Goal: Task Accomplishment & Management: Use online tool/utility

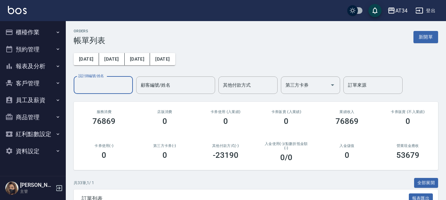
click at [34, 67] on button "報表及分析" at bounding box center [33, 66] width 61 height 17
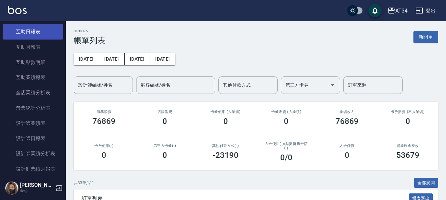
scroll to position [132, 0]
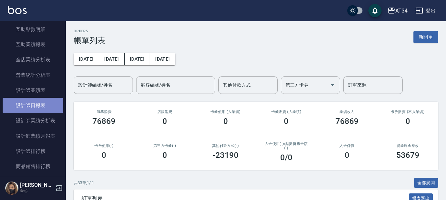
click at [33, 109] on link "設計師日報表" at bounding box center [33, 105] width 61 height 15
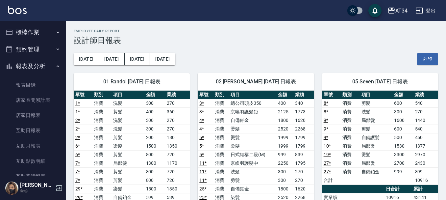
click at [35, 52] on button "預約管理" at bounding box center [33, 49] width 61 height 17
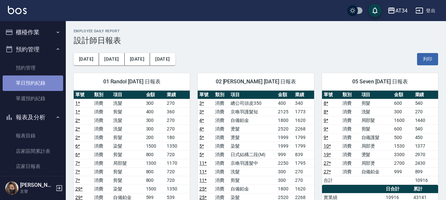
click at [33, 82] on link "單日預約紀錄" at bounding box center [33, 82] width 61 height 15
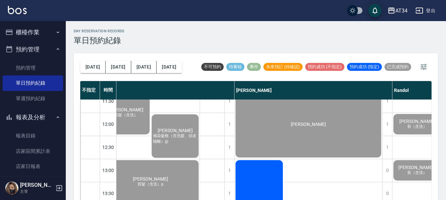
scroll to position [33, 3]
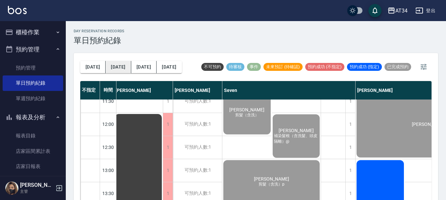
click at [110, 63] on button "[DATE]" at bounding box center [118, 67] width 25 height 12
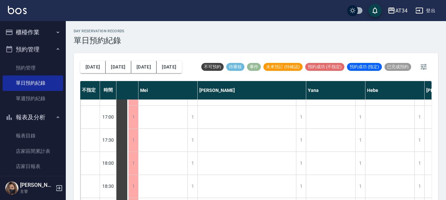
scroll to position [296, 304]
click at [25, 31] on button "櫃檯作業" at bounding box center [33, 32] width 61 height 17
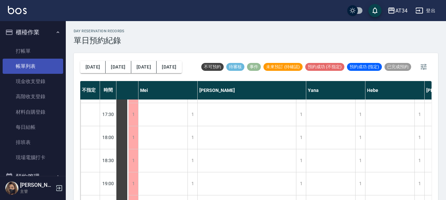
click at [30, 62] on link "帳單列表" at bounding box center [33, 66] width 61 height 15
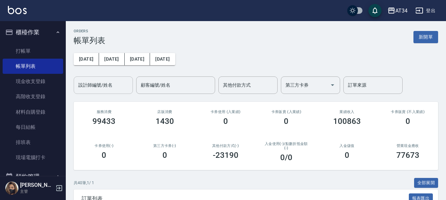
click at [113, 86] on input "設計師編號/姓名" at bounding box center [103, 85] width 53 height 12
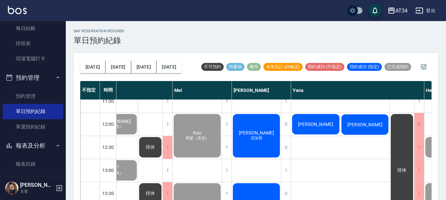
scroll to position [33, 515]
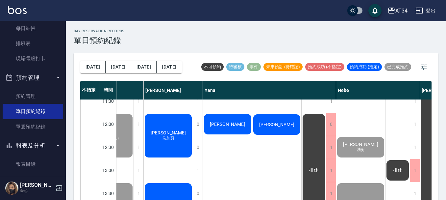
click at [233, 125] on span "[PERSON_NAME]" at bounding box center [227, 123] width 38 height 5
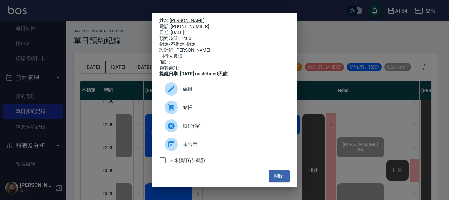
click at [184, 111] on span "結帳" at bounding box center [233, 107] width 101 height 7
click at [274, 178] on button "關閉" at bounding box center [279, 176] width 21 height 12
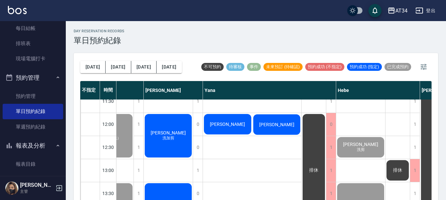
click at [294, 124] on div "[PERSON_NAME]紋" at bounding box center [276, 124] width 49 height 22
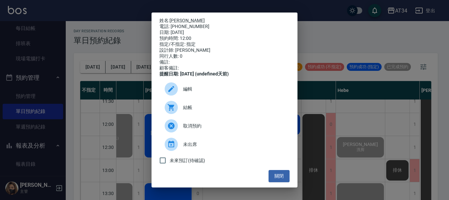
click at [190, 111] on span "結帳" at bounding box center [233, 107] width 101 height 7
click at [273, 180] on button "關閉" at bounding box center [279, 176] width 21 height 12
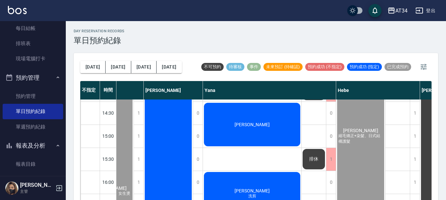
scroll to position [164, 515]
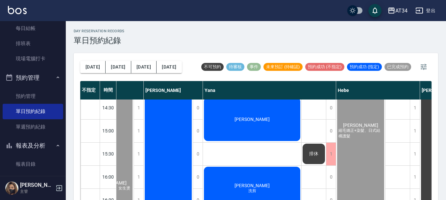
click at [256, 124] on div "許政芬" at bounding box center [252, 118] width 98 height 45
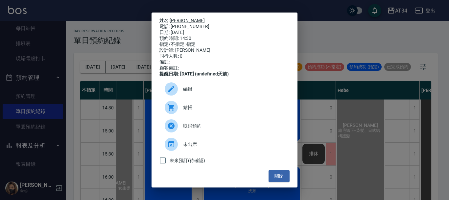
click at [187, 106] on div "結帳" at bounding box center [224, 107] width 130 height 18
click at [116, 46] on div "姓名: 許政芬 電話: 0928203605 日期: 2025/09/07 預約時間: 14:30 指定/不指定: 指定 設計師: Yana 同行人數: 0 …" at bounding box center [224, 100] width 449 height 200
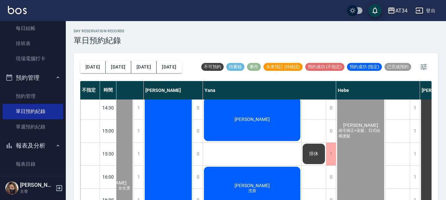
scroll to position [132, 515]
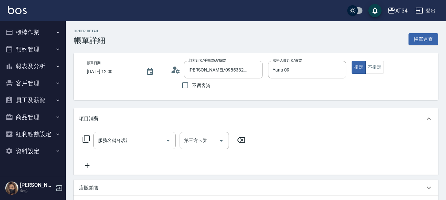
click at [122, 141] on div "服務名稱/代號 服務名稱/代號" at bounding box center [134, 140] width 82 height 17
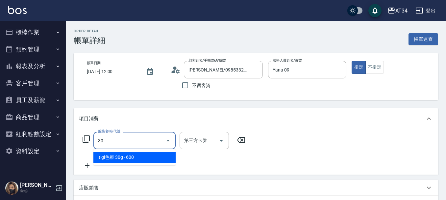
type input "301"
type input "150"
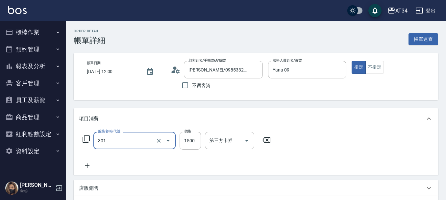
type input "燙髮(301)"
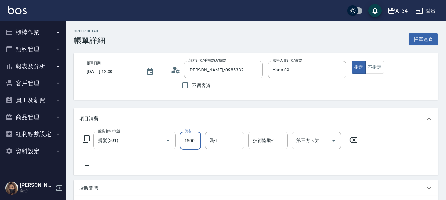
type input "0"
type input "20"
type input "200"
drag, startPoint x: 192, startPoint y: 142, endPoint x: 195, endPoint y: 142, distance: 3.3
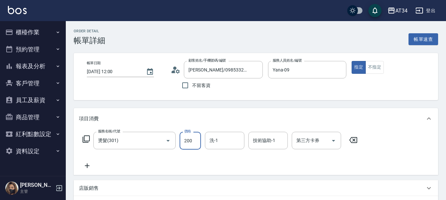
click at [192, 142] on input "200" at bounding box center [190, 141] width 21 height 18
type input "0"
type input "20"
type input "200"
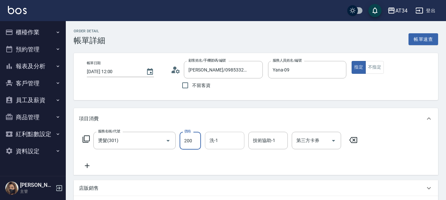
type input "200"
type input "2000"
click at [228, 144] on input "洗-1" at bounding box center [225, 141] width 34 height 12
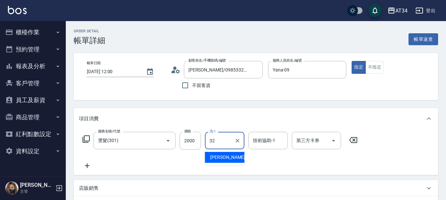
type input "阿源-32"
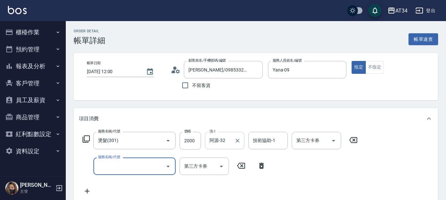
type input "5"
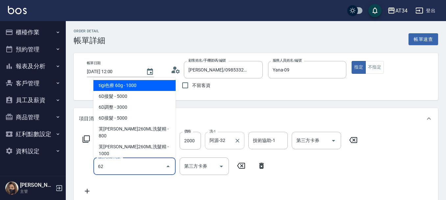
type input "627"
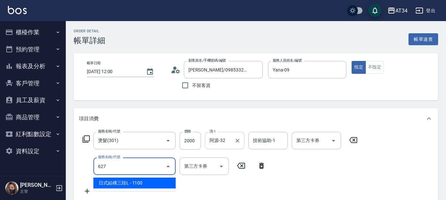
type input "310"
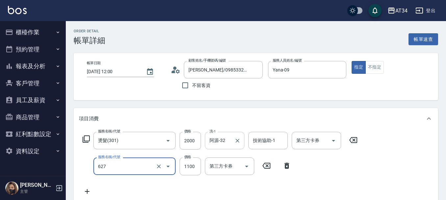
type input "日式結構三段L(627)"
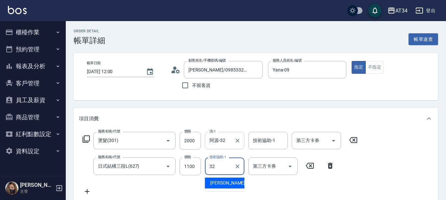
type input "阿源-32"
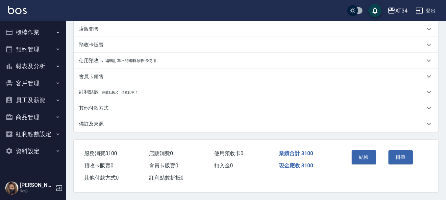
scroll to position [187, 0]
click at [367, 152] on button "結帳" at bounding box center [364, 157] width 25 height 14
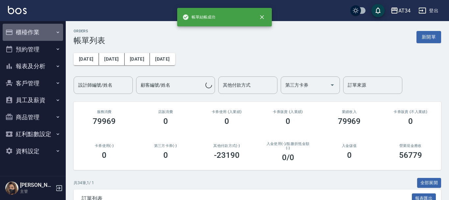
click at [33, 28] on button "櫃檯作業" at bounding box center [33, 32] width 61 height 17
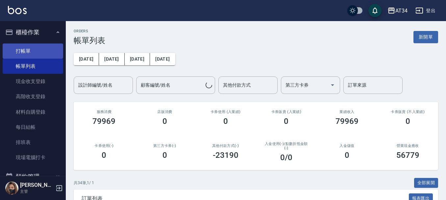
click at [42, 51] on link "打帳單" at bounding box center [33, 50] width 61 height 15
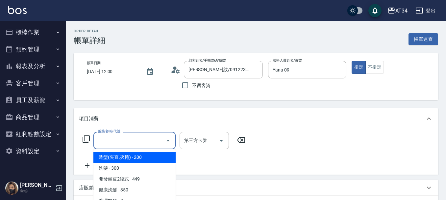
scroll to position [33, 0]
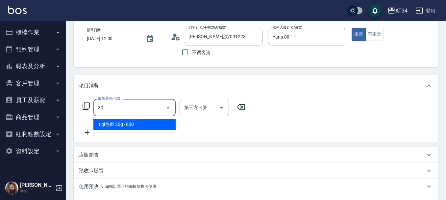
type input "301"
type input "150"
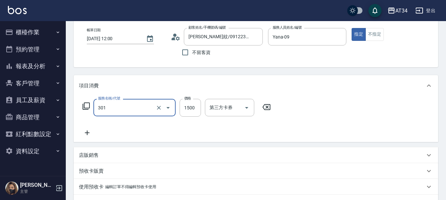
type input "燙髮(301)"
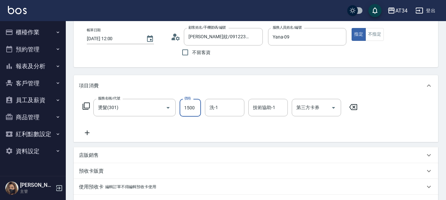
type input "0"
type input "22"
type input "20"
type input "225"
type input "0"
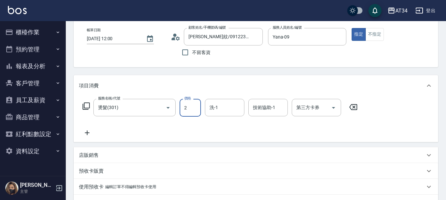
type input "25"
type input "20"
type input "250"
type input "2500"
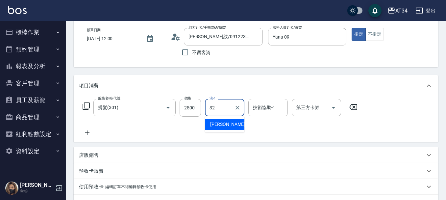
type input "阿源-32"
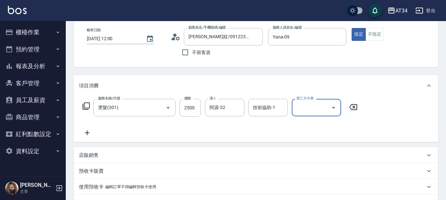
click at [86, 133] on icon at bounding box center [87, 132] width 5 height 5
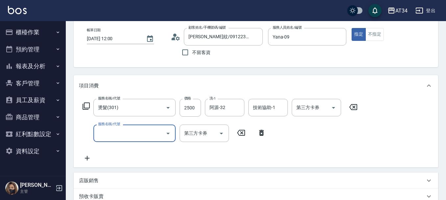
drag, startPoint x: 101, startPoint y: 138, endPoint x: 105, endPoint y: 138, distance: 4.0
click at [101, 138] on input "服務名稱/代號" at bounding box center [129, 133] width 66 height 12
type input "627"
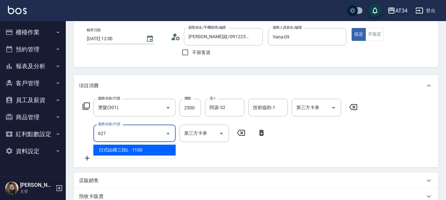
type input "360"
type input "日式結構三段L(627)"
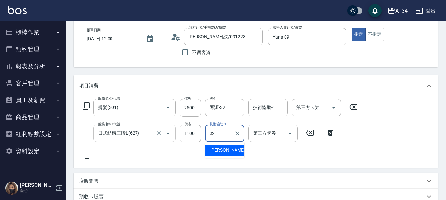
type input "阿源-32"
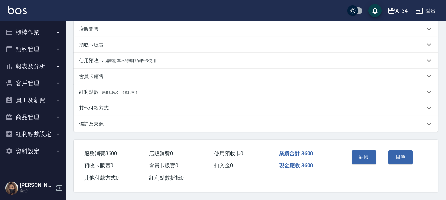
scroll to position [187, 0]
click at [361, 155] on button "結帳" at bounding box center [364, 157] width 25 height 14
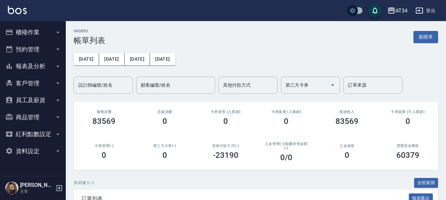
drag, startPoint x: 381, startPoint y: 74, endPoint x: 210, endPoint y: 52, distance: 173.0
click at [380, 72] on div "前天 昨天 今天 2025/09/07 設計師編號/姓名 設計師編號/姓名 顧客編號/姓名 顧客編號/姓名 其他付款方式 其他付款方式 第三方卡券 第三方卡券…" at bounding box center [256, 69] width 364 height 49
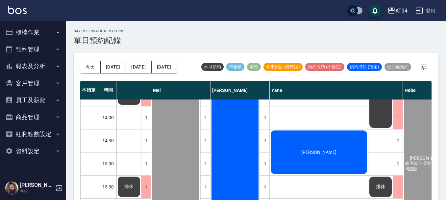
scroll to position [132, 458]
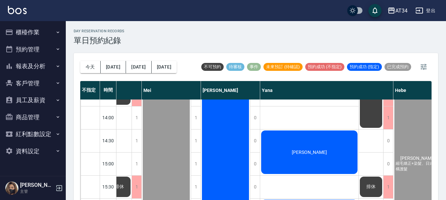
click at [324, 157] on div "[PERSON_NAME]" at bounding box center [309, 151] width 98 height 45
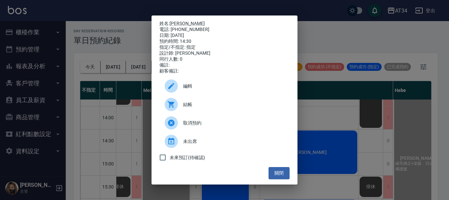
click at [173, 107] on icon at bounding box center [171, 104] width 8 height 8
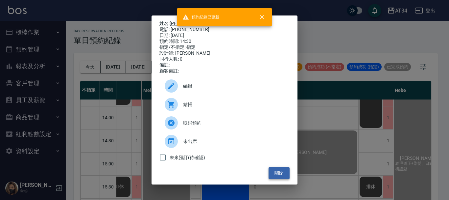
click at [282, 179] on button "關閉" at bounding box center [279, 173] width 21 height 12
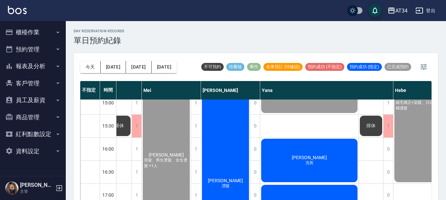
scroll to position [230, 458]
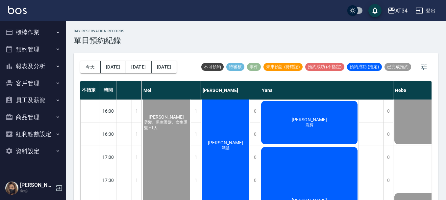
click at [314, 115] on div "簡暐婷 洗剪" at bounding box center [309, 122] width 98 height 45
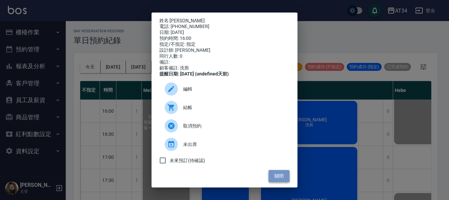
click at [283, 180] on button "關閉" at bounding box center [279, 176] width 21 height 12
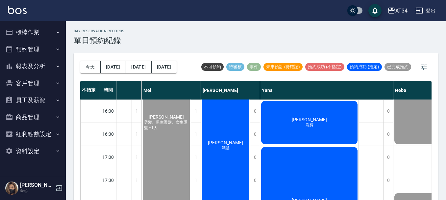
click at [310, 124] on span "洗剪" at bounding box center [309, 125] width 11 height 6
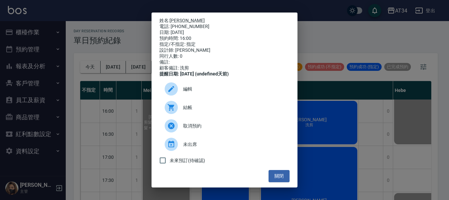
click at [165, 114] on div at bounding box center [171, 107] width 13 height 13
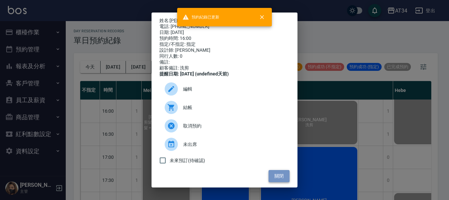
click at [280, 176] on button "關閉" at bounding box center [279, 176] width 21 height 12
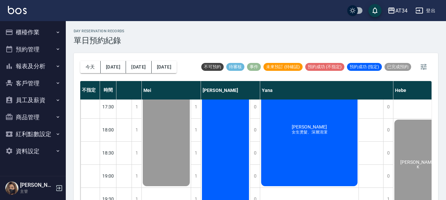
scroll to position [276, 458]
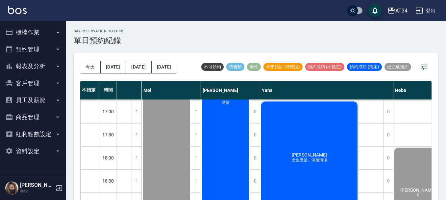
click at [314, 164] on div "王雅頤 女生燙髮、深層清潔" at bounding box center [309, 157] width 98 height 114
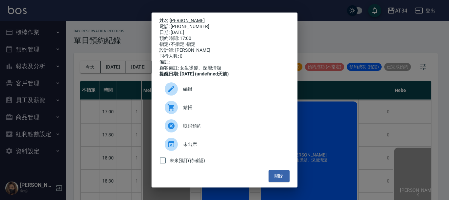
click at [172, 110] on icon at bounding box center [171, 107] width 7 height 7
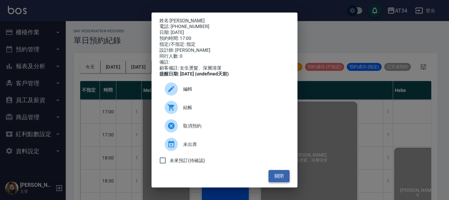
click at [282, 180] on button "關閉" at bounding box center [279, 176] width 21 height 12
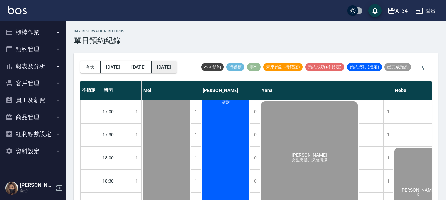
click at [157, 68] on button "[DATE]" at bounding box center [164, 67] width 25 height 12
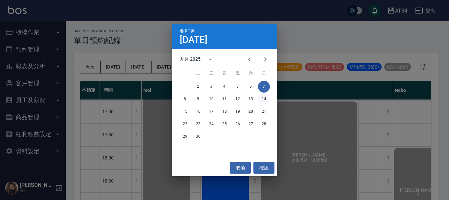
click at [260, 96] on button "14" at bounding box center [264, 99] width 12 height 12
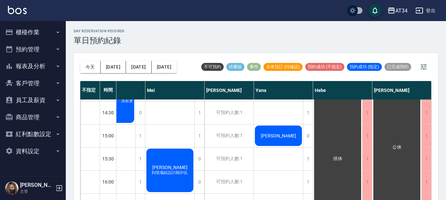
scroll to position [144, 275]
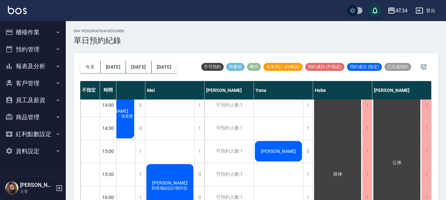
click at [278, 153] on span "溫羚鳳" at bounding box center [278, 150] width 38 height 5
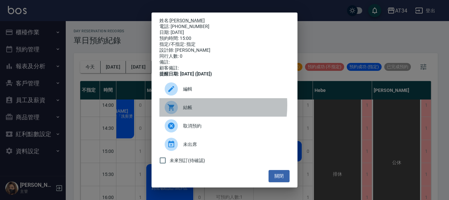
click at [178, 110] on div at bounding box center [171, 107] width 13 height 13
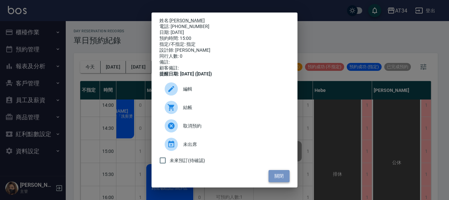
click at [272, 175] on button "關閉" at bounding box center [279, 176] width 21 height 12
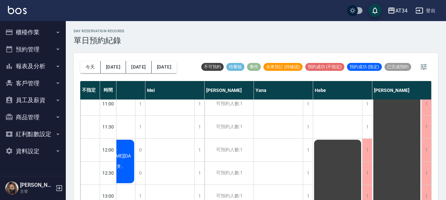
scroll to position [0, 272]
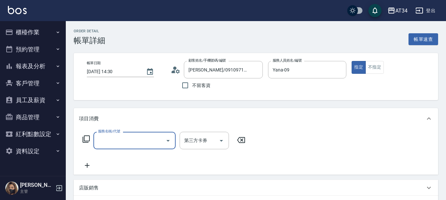
scroll to position [33, 0]
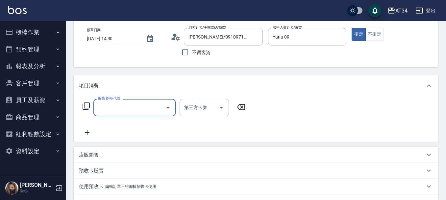
click at [121, 105] on input "服務名稱/代號" at bounding box center [129, 108] width 66 height 12
click at [103, 108] on input "服務名稱/代號" at bounding box center [129, 108] width 66 height 12
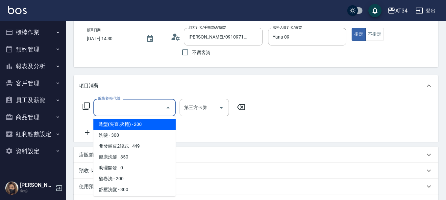
drag, startPoint x: 103, startPoint y: 108, endPoint x: 242, endPoint y: 79, distance: 142.0
click at [242, 79] on div "項目消費" at bounding box center [256, 85] width 364 height 21
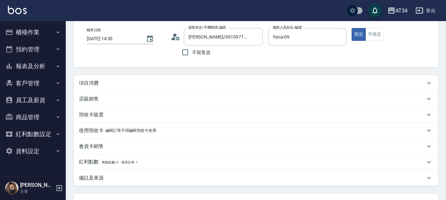
click at [125, 85] on div "項目消費" at bounding box center [252, 83] width 346 height 7
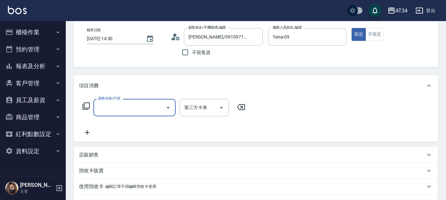
scroll to position [0, 0]
click at [117, 102] on input "服務名稱/代號" at bounding box center [129, 108] width 66 height 12
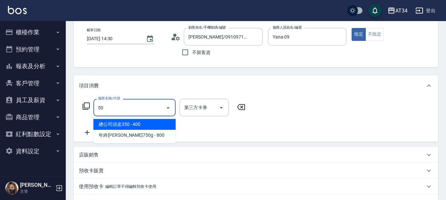
type input "501"
type input "100"
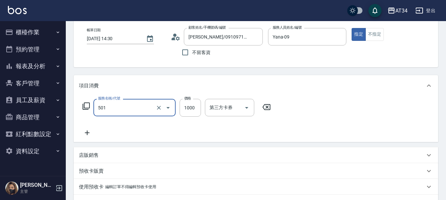
type input "染髮(501)"
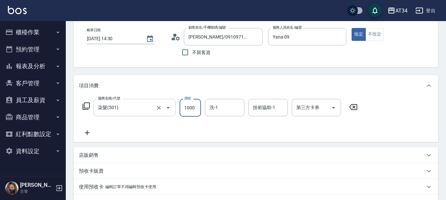
type input "0"
type input "23"
type input "20"
type input "2380"
type input "230"
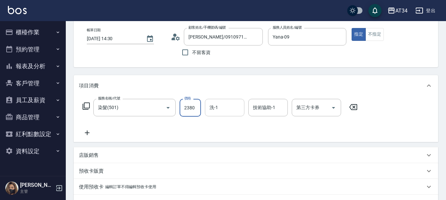
type input "2380"
click at [226, 105] on input "洗-1" at bounding box center [225, 108] width 34 height 12
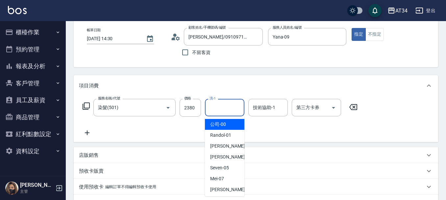
click at [89, 132] on icon at bounding box center [87, 133] width 16 height 8
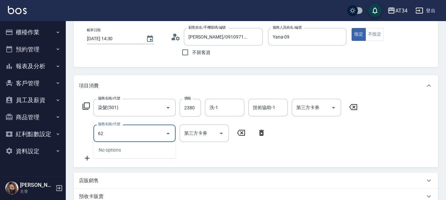
type input "627"
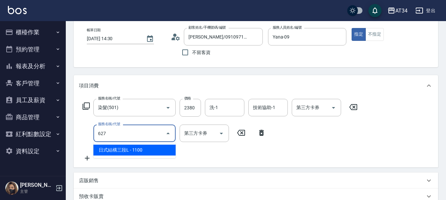
type input "340"
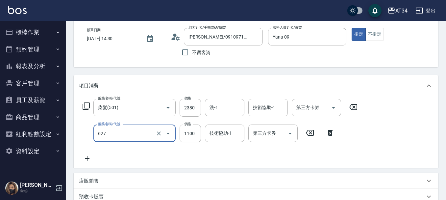
type input "日式結構三段L(627)"
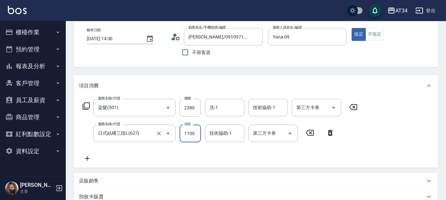
type input "9"
type input "240"
type input "93"
type input "330"
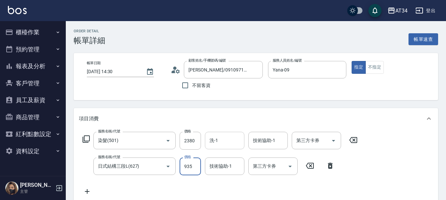
type input "935"
click at [217, 139] on div "洗-1 洗-1" at bounding box center [224, 140] width 39 height 17
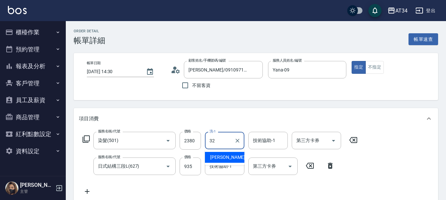
type input "阿源-32"
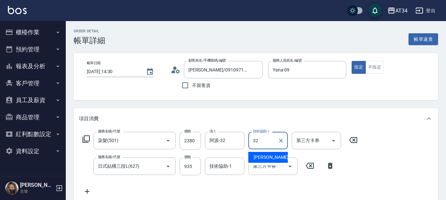
type input "阿源-32"
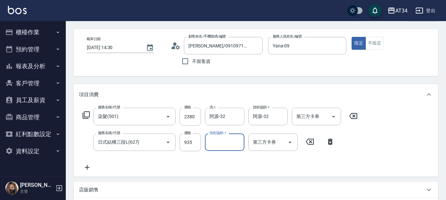
scroll to position [23, 0]
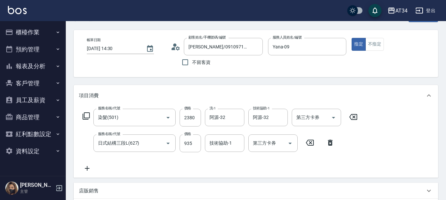
click at [156, 164] on div "服務名稱/代號 染髮(501) 服務名稱/代號 價格 2380 價格 洗-1 阿源-32 洗-1 技術協助-1 阿源-32 技術協助-1 第三方卡券 第三方卡…" at bounding box center [220, 140] width 282 height 63
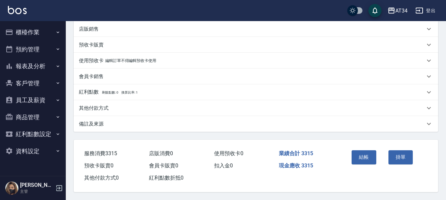
scroll to position [187, 0]
click at [365, 152] on button "結帳" at bounding box center [364, 157] width 25 height 14
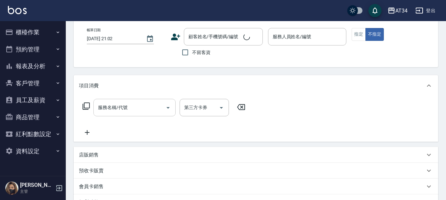
click at [112, 111] on input "服務名稱/代號" at bounding box center [129, 108] width 66 height 12
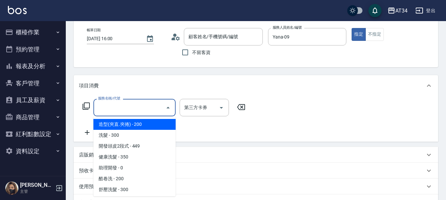
type input "[DATE] 16:00"
type input "Yana-09"
type input "[PERSON_NAME]/0928638315/"
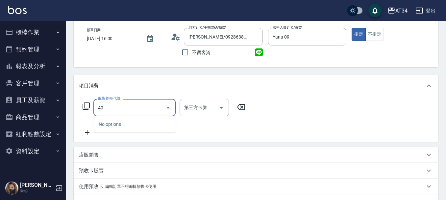
type input "401"
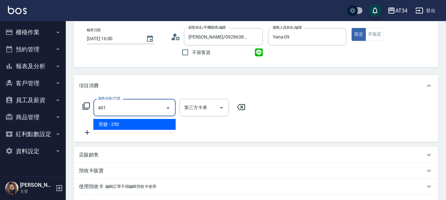
type input "20"
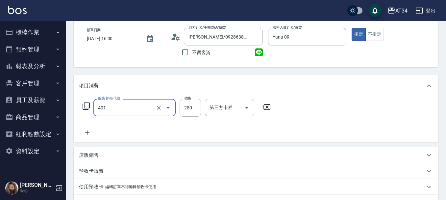
type input "剪髮(401)"
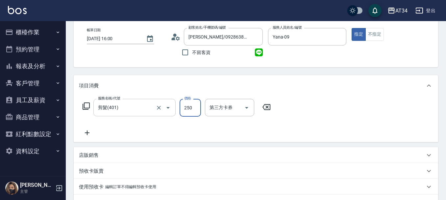
type input "3"
type input "0"
type input "300"
type input "30"
type input "300"
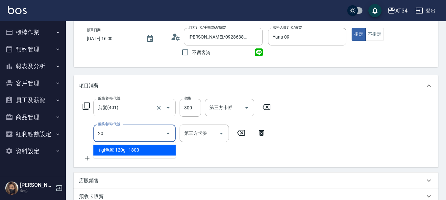
type input "201"
type input "60"
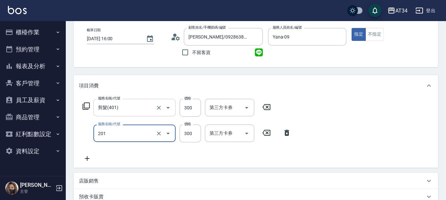
type input "洗髮(201)"
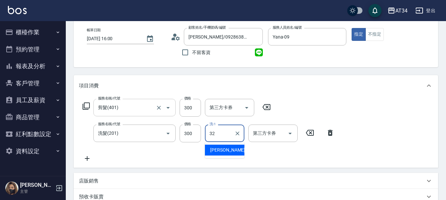
type input "3"
type input "張芯婭-25"
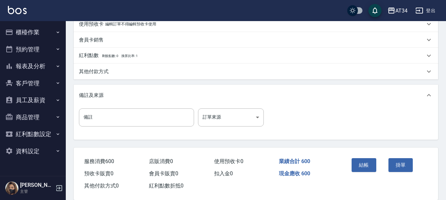
scroll to position [230, 0]
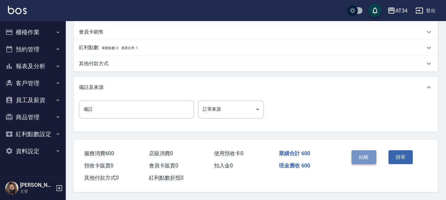
click at [375, 152] on button "結帳" at bounding box center [364, 157] width 25 height 14
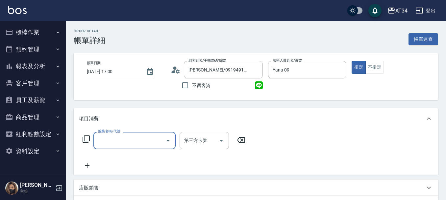
scroll to position [33, 0]
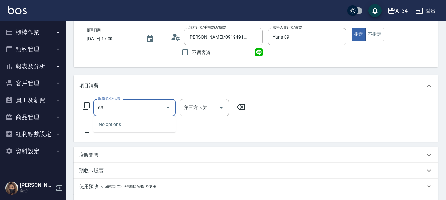
type input "630"
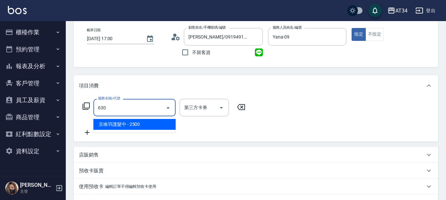
type input "250"
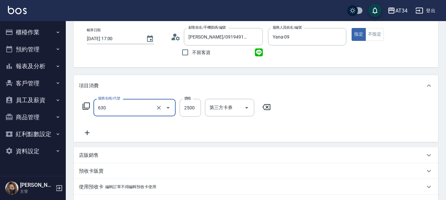
type input "京喚羽護髮中(630)"
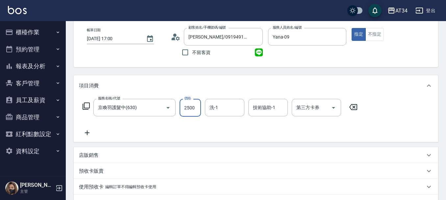
type input "0"
type input "255"
type input "250"
type input "2550"
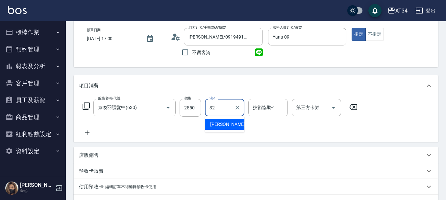
type input "阿源-32"
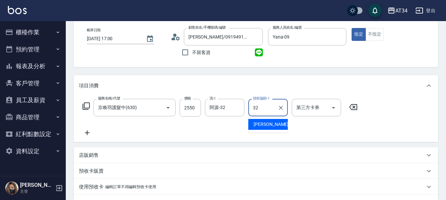
type input "阿源-32"
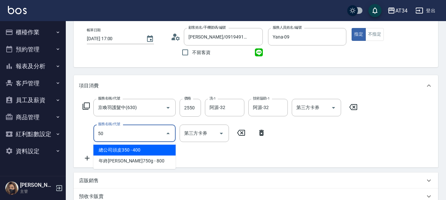
type input "503"
type input "350"
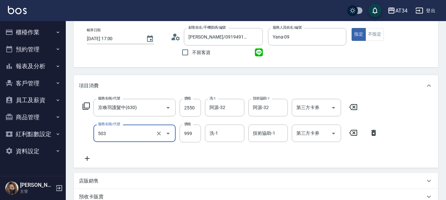
type input "局部髮(503)"
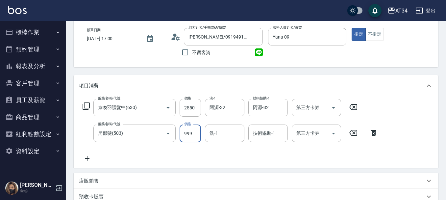
type input "250"
type input "18"
type input "270"
type input "1800"
type input "430"
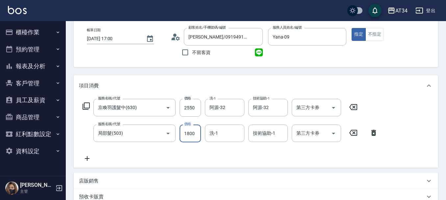
type input "1800"
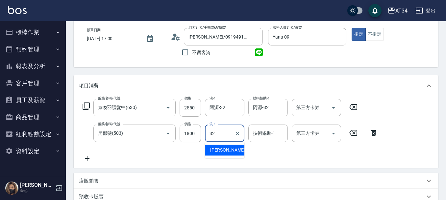
type input "阿源-32"
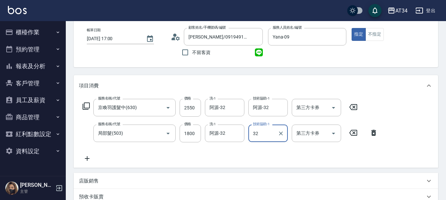
type input "阿源-32"
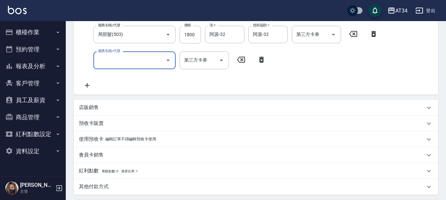
scroll to position [66, 0]
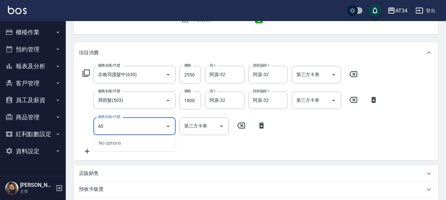
type input "401"
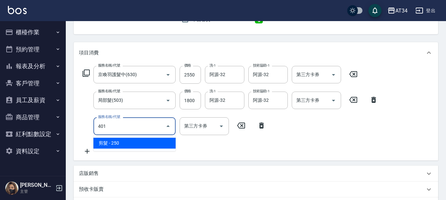
type input "460"
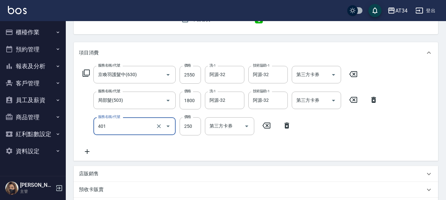
type input "剪髮(401)"
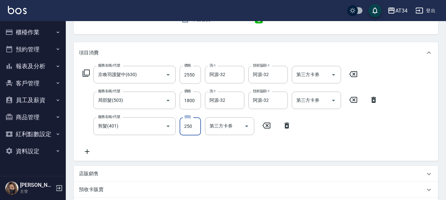
type input "430"
type input "300"
type input "460"
type input "300"
click at [135, 149] on div "服務名稱/代號 京喚羽護髮中(630) 服務名稱/代號 價格 2550 價格 洗-1 阿源-32 洗-1 技術協助-1 阿源-32 技術協助-1 第三方卡券 …" at bounding box center [230, 110] width 303 height 89
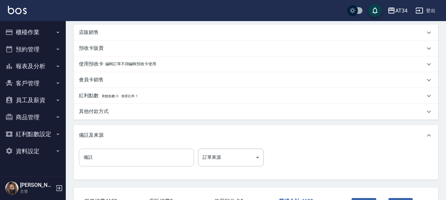
scroll to position [230, 0]
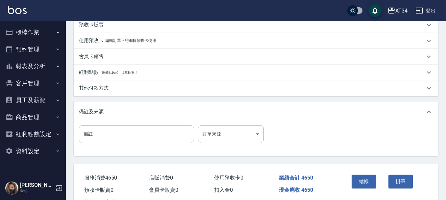
click at [102, 92] on div "其他付款方式" at bounding box center [256, 88] width 364 height 16
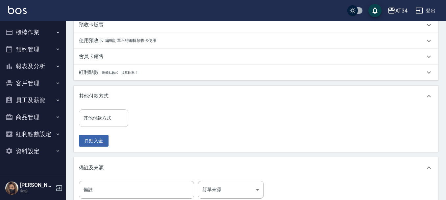
click at [101, 123] on input "其他付款方式" at bounding box center [103, 118] width 43 height 12
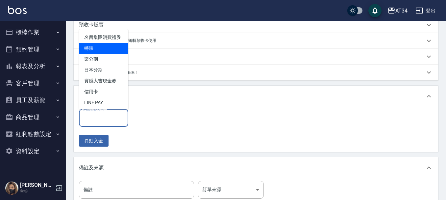
click at [154, 54] on div "會員卡銷售" at bounding box center [252, 56] width 346 height 7
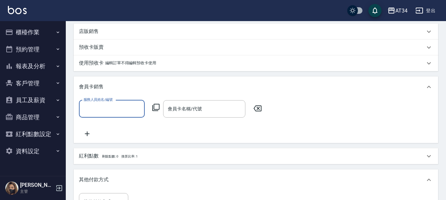
scroll to position [197, 0]
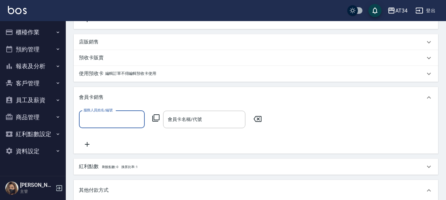
click at [106, 43] on div "店販銷售" at bounding box center [252, 41] width 346 height 7
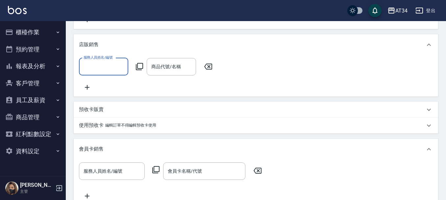
scroll to position [0, 0]
type input "Yana-09"
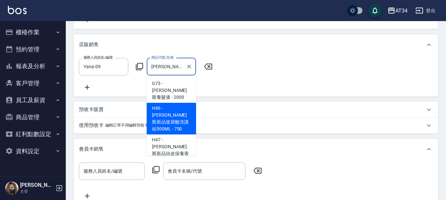
type input "TIGI 純淨洗髮精"
type input "580"
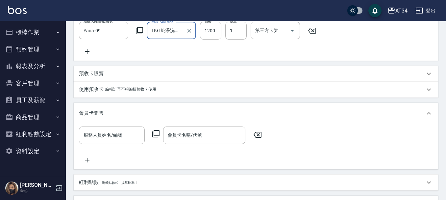
scroll to position [230, 0]
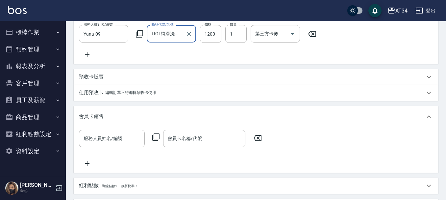
click at [181, 37] on input "TIGI 純淨洗髮精" at bounding box center [167, 34] width 34 height 12
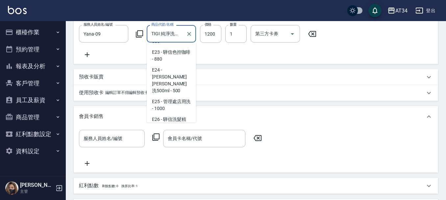
scroll to position [0, 0]
drag, startPoint x: 182, startPoint y: 32, endPoint x: 134, endPoint y: 32, distance: 48.3
click at [134, 32] on div "服務人員姓名/編號 Yana-09 服務人員姓名/編號 商品代號/名稱 TIGI 純淨洗髮精 商品代號/名稱 價格 1200 價格 數量 1 數量 第三方卡券…" at bounding box center [199, 34] width 241 height 18
type input "460"
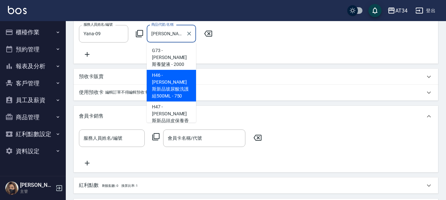
type input "喬娜斯新品玻尿酸洗護組500ML"
type input "540"
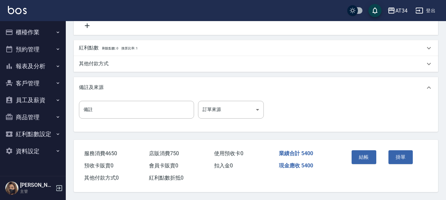
scroll to position [380, 0]
click at [366, 150] on button "結帳" at bounding box center [364, 157] width 25 height 14
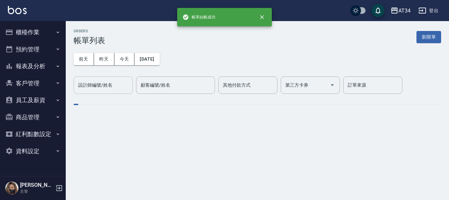
click at [108, 84] on div "設計師編號/姓名 設計師編號/姓名" at bounding box center [103, 84] width 59 height 17
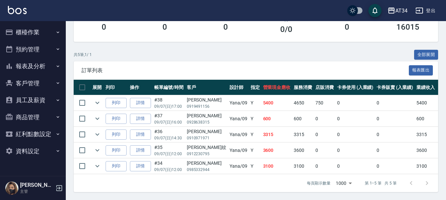
scroll to position [133, 0]
type input "Yana-09"
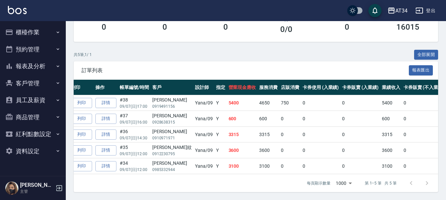
scroll to position [0, 0]
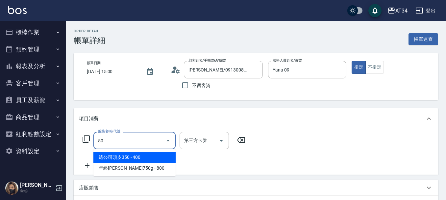
type input "501"
type input "100"
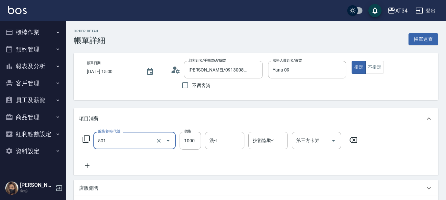
type input "0"
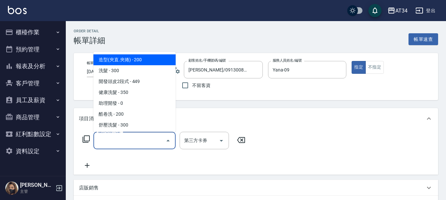
type input "0"
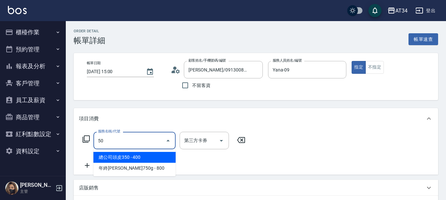
type input "503"
type input "90"
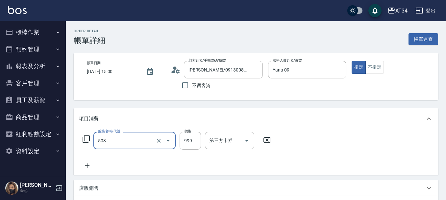
type input "局部髮(503)"
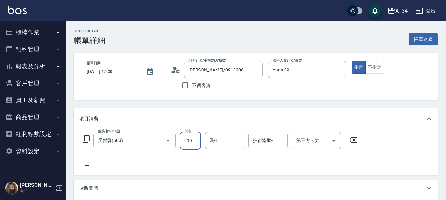
type input "0"
type input "180"
type input "10"
type input "1800"
type input "180"
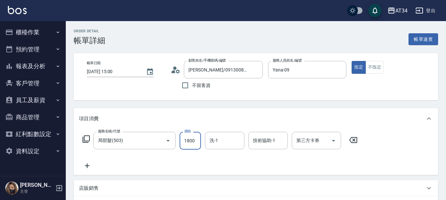
type input "1800"
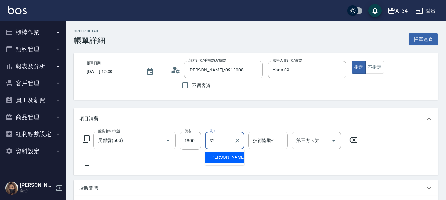
type input "阿源-32"
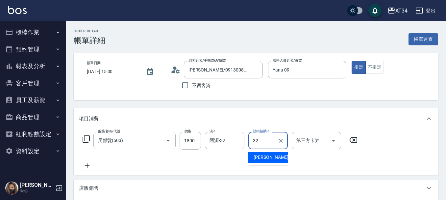
type input "阿源-32"
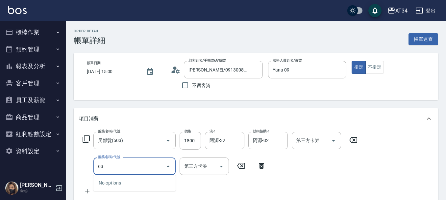
type input "630"
type input "430"
type input "京喚羽護髮中(630)"
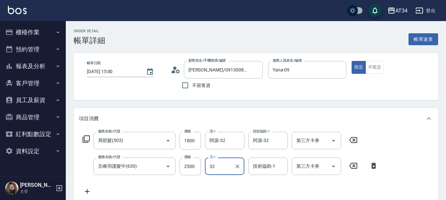
type input "阿源-32"
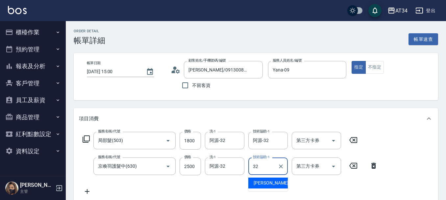
type input "阿源-32"
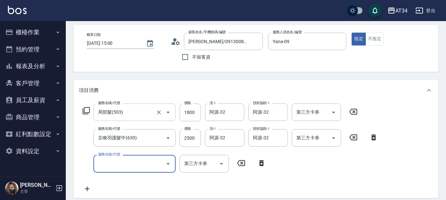
scroll to position [66, 0]
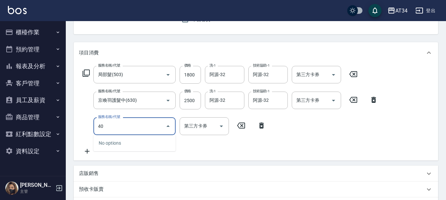
type input "401"
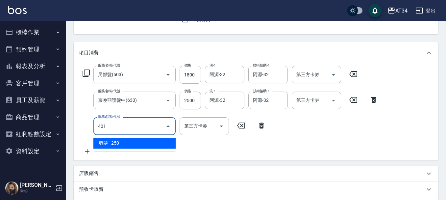
type input "450"
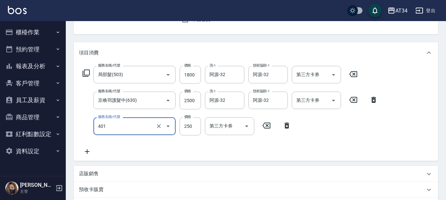
type input "剪髮(401)"
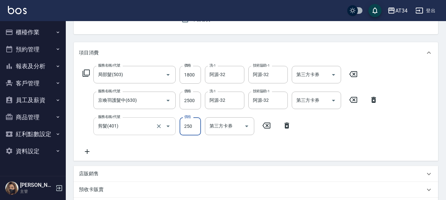
type input "430"
type input "300"
type input "460"
type input "300"
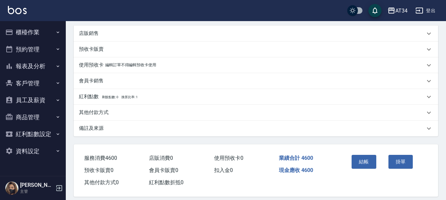
scroll to position [239, 0]
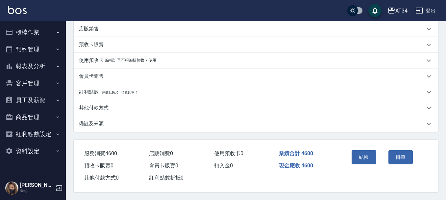
click at [108, 27] on div "店販銷售" at bounding box center [252, 28] width 346 height 7
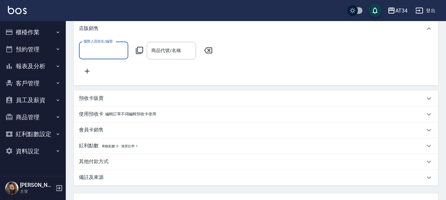
scroll to position [0, 0]
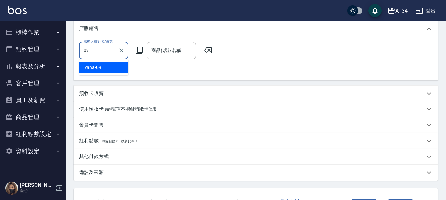
type input "Yana-09"
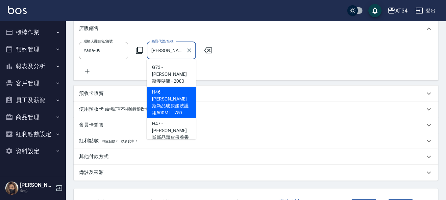
type input "[PERSON_NAME]斯新品玻尿酸洗護組500ML"
type input "530"
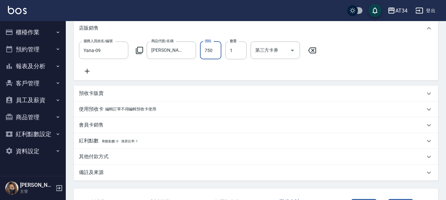
scroll to position [263, 0]
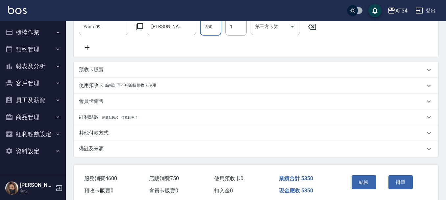
click at [364, 187] on button "結帳" at bounding box center [364, 182] width 25 height 14
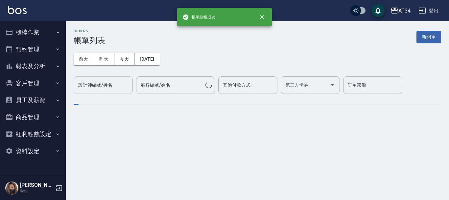
click at [95, 84] on div "設計師編號/姓名 設計師編號/姓名" at bounding box center [103, 84] width 59 height 17
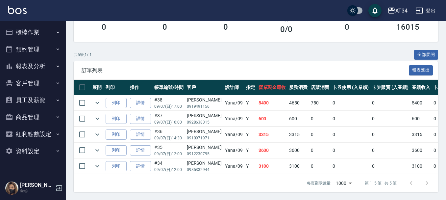
scroll to position [133, 0]
type input "Yana-09"
click at [257, 144] on td "3600" at bounding box center [272, 149] width 31 height 15
drag, startPoint x: 266, startPoint y: 129, endPoint x: 208, endPoint y: 129, distance: 58.5
click at [208, 129] on tr "列印 詳情 #36 09/07 (日) 14:30 鄭惠心 0910971971 Yana /09 Y 3315 3315 0 0 0 3315 0 0 0 …" at bounding box center [371, 134] width 594 height 15
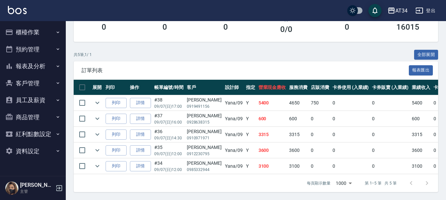
click at [223, 111] on td "Yana /09" at bounding box center [233, 118] width 21 height 15
click at [146, 98] on link "詳情" at bounding box center [140, 103] width 21 height 10
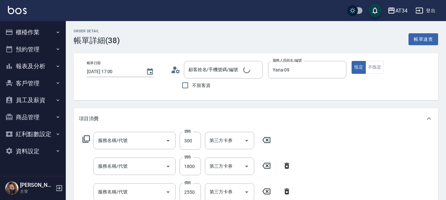
type input "2025/09/07 17:00"
type input "Yana-09"
type input "540"
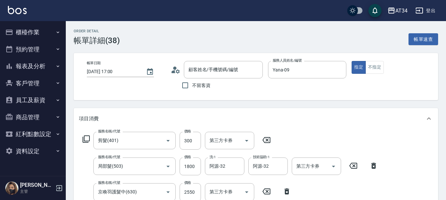
type input "剪髮(401)"
type input "局部髮(503)"
type input "京喚羽護髮中(630)"
type input "王雅頤/0919491156/null"
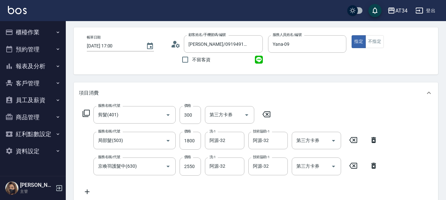
scroll to position [99, 0]
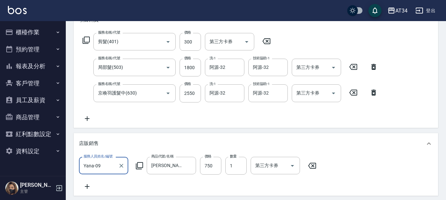
click at [312, 165] on icon at bounding box center [312, 165] width 16 height 8
type input "460"
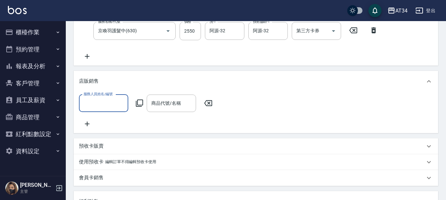
scroll to position [164, 0]
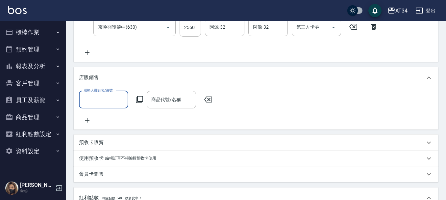
click at [207, 95] on div "服務人員姓名/編號 服務人員姓名/編號 商品代號/名稱 商品代號/名稱" at bounding box center [147, 99] width 137 height 17
click at [209, 99] on icon at bounding box center [208, 99] width 8 height 6
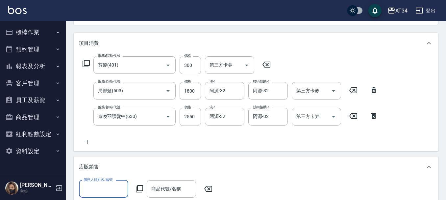
scroll to position [66, 0]
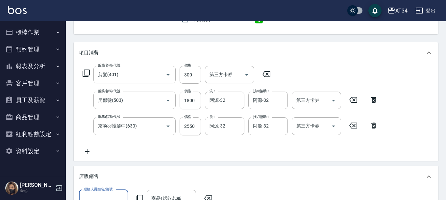
click at [194, 102] on input "1800" at bounding box center [190, 100] width 21 height 18
click at [127, 101] on input "局部髮(503)" at bounding box center [125, 100] width 58 height 12
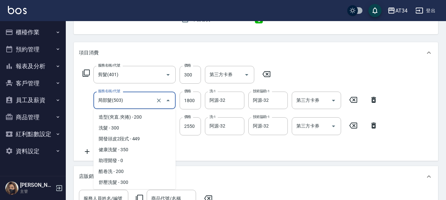
scroll to position [140, 0]
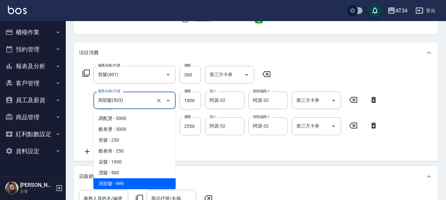
type input "5"
type input "280"
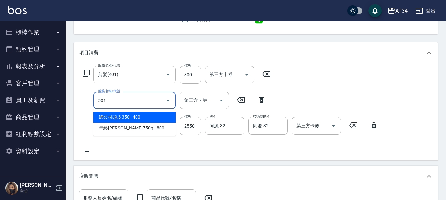
scroll to position [0, 0]
type input "501"
type input "380"
type input "染髮(501)"
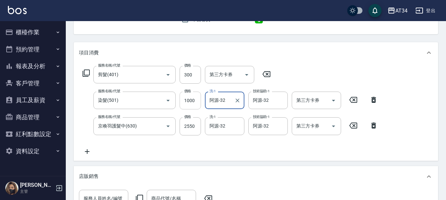
click at [196, 103] on input "1000" at bounding box center [190, 100] width 21 height 18
type input "280"
type input "299"
type input "580"
type input "299"
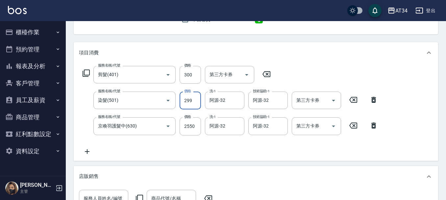
type input "310"
type input "29"
type input "280"
type input "269"
type input "310"
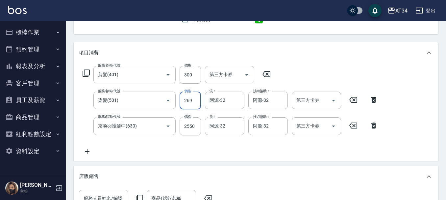
type input "2699"
type input "550"
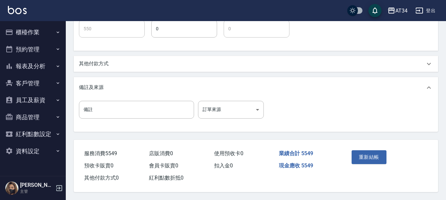
scroll to position [362, 0]
type input "2699"
click at [363, 160] on button "重新結帳" at bounding box center [369, 157] width 35 height 14
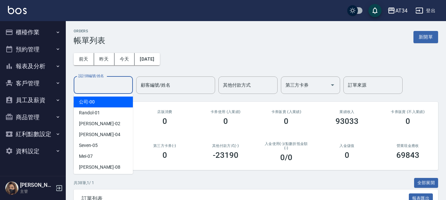
click at [108, 89] on input "設計師編號/姓名" at bounding box center [103, 85] width 53 height 12
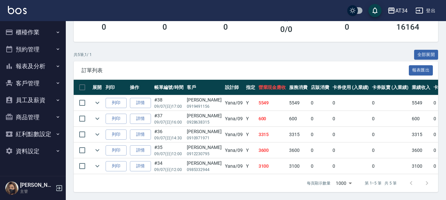
scroll to position [133, 0]
type input "Yana-09"
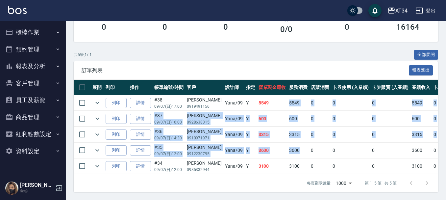
drag, startPoint x: 275, startPoint y: 99, endPoint x: 289, endPoint y: 150, distance: 53.1
click at [289, 150] on tbody "列印 詳情 #38 09/07 (日) 17:00 王雅頤 0919491156 Yana /09 Y 5549 5549 0 0 0 5549 0 0 0 …" at bounding box center [371, 134] width 594 height 79
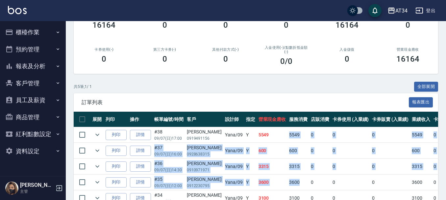
scroll to position [34, 0]
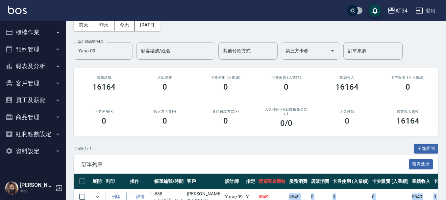
click at [30, 31] on button "櫃檯作業" at bounding box center [33, 32] width 61 height 17
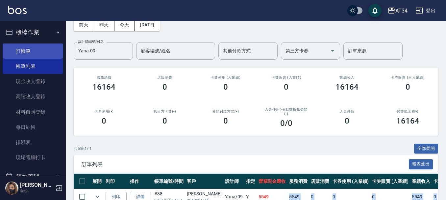
click at [34, 53] on link "打帳單" at bounding box center [33, 50] width 61 height 15
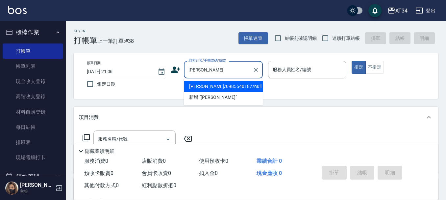
click at [212, 86] on li "胡真瑛/0985540187/null" at bounding box center [223, 86] width 79 height 11
type input "胡真瑛/0985540187/null"
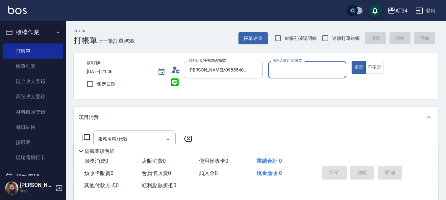
scroll to position [33, 0]
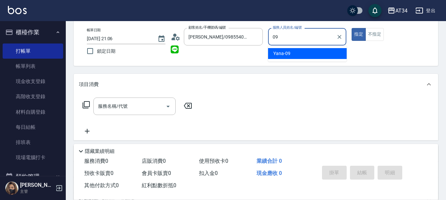
type input "Yana-09"
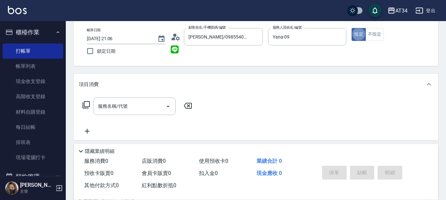
type button "true"
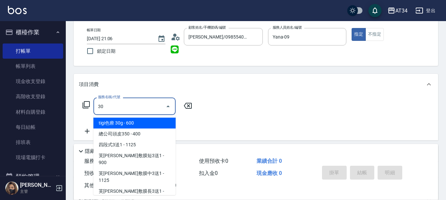
type input "301"
type input "150"
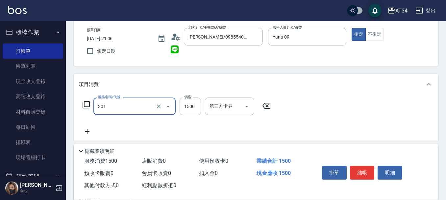
type input "燙髮(301)"
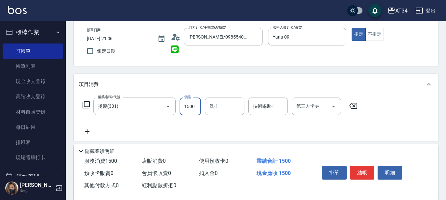
type input "0"
type input "18"
type input "10"
type input "1800"
type input "180"
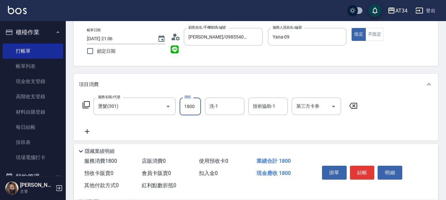
type input "1800"
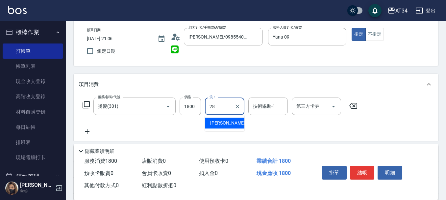
type input "2"
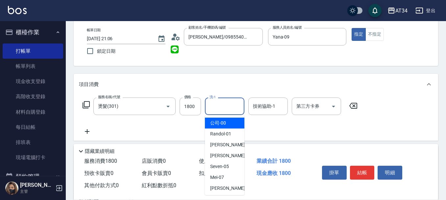
click at [89, 133] on icon at bounding box center [87, 131] width 16 height 8
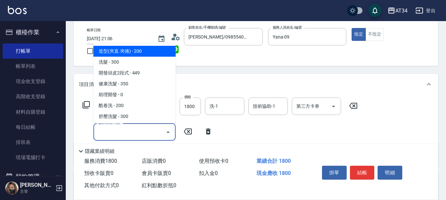
click at [124, 127] on input "服務名稱/代號" at bounding box center [129, 132] width 66 height 12
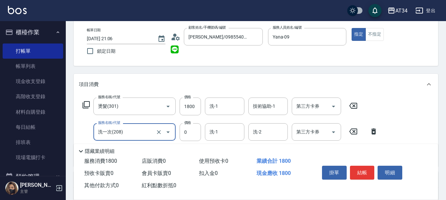
type input "洗一次(208)"
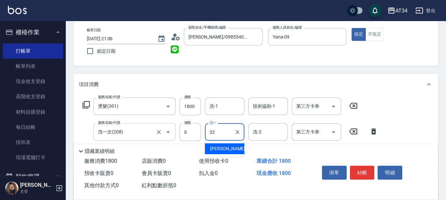
type input "阿源-32"
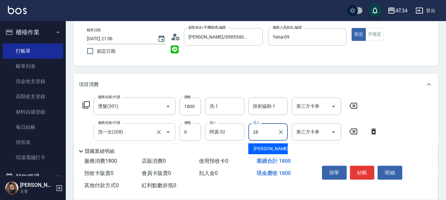
type input "2"
type input "張芯婭-25"
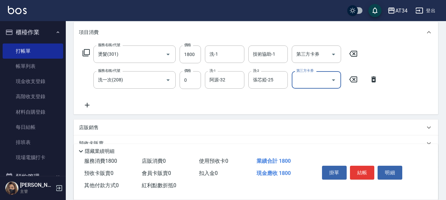
scroll to position [162, 0]
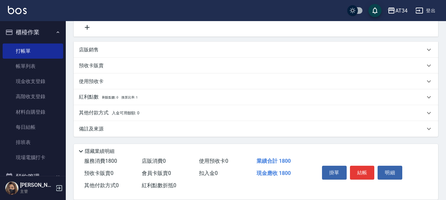
click at [111, 52] on div "店販銷售" at bounding box center [252, 49] width 346 height 7
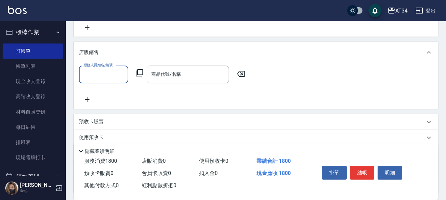
scroll to position [0, 0]
type input "Yana-09"
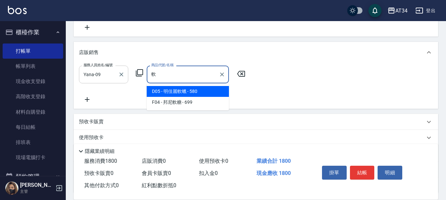
type input "明佳麗軟蠟"
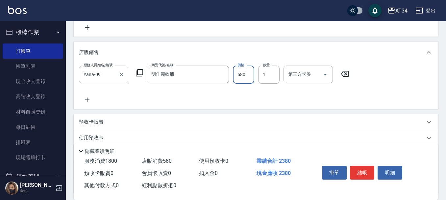
type input "180"
type input "680"
type input "240"
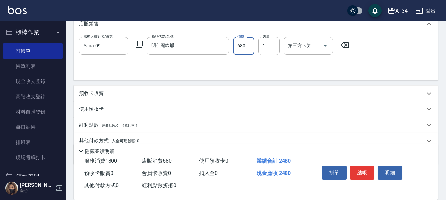
scroll to position [219, 0]
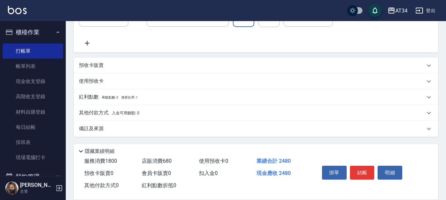
type input "680"
click at [361, 170] on button "結帳" at bounding box center [362, 172] width 25 height 14
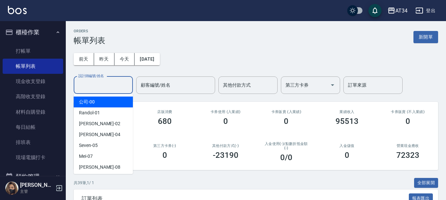
click at [94, 88] on input "設計師編號/姓名" at bounding box center [103, 85] width 53 height 12
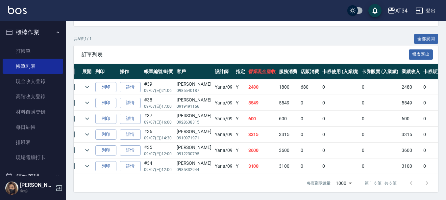
scroll to position [0, 6]
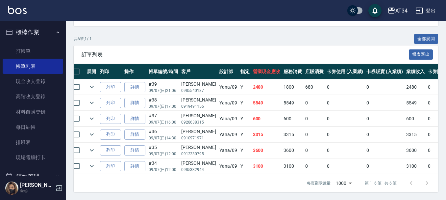
type input "Yana-09"
drag, startPoint x: 203, startPoint y: 98, endPoint x: 170, endPoint y: 98, distance: 32.6
click at [170, 98] on tr "列印 詳情 #38 09/07 (日) 17:00 王雅頤 0919491156 Yana /09 Y 5549 5549 0 0 0 5549 0 0 0 …" at bounding box center [365, 102] width 594 height 15
click at [239, 102] on td "Y" at bounding box center [245, 102] width 12 height 15
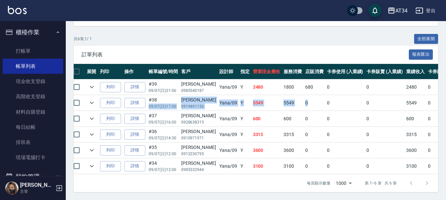
drag, startPoint x: 300, startPoint y: 97, endPoint x: 166, endPoint y: 95, distance: 133.5
click at [165, 96] on tr "列印 詳情 #38 09/07 (日) 17:00 王雅頤 0919491156 Yana /09 Y 5549 5549 0 0 0 5549 0 0 0 …" at bounding box center [365, 102] width 594 height 15
click at [176, 95] on td "#38 09/07 (日) 17:00" at bounding box center [163, 102] width 33 height 15
drag, startPoint x: 185, startPoint y: 92, endPoint x: 205, endPoint y: 99, distance: 21.5
click at [205, 99] on tr "列印 詳情 #38 09/07 (日) 17:00 王雅頤 0919491156 Yana /09 Y 5549 5549 0 0 0 5549 0 0 0 …" at bounding box center [365, 102] width 594 height 15
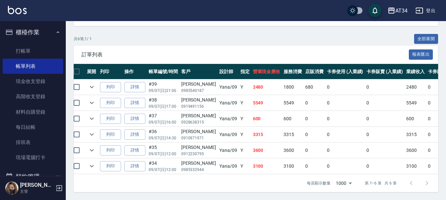
click at [223, 97] on td "Yana /09" at bounding box center [228, 102] width 21 height 15
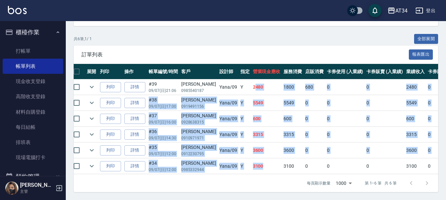
drag, startPoint x: 243, startPoint y: 85, endPoint x: 251, endPoint y: 156, distance: 71.5
click at [252, 156] on tbody "列印 詳情 #39 09/07 (日) 21:06 胡真瑛 0985540187 Yana /09 Y 2480 1800 680 0 0 2480 0 0 …" at bounding box center [365, 126] width 594 height 95
click at [36, 48] on link "打帳單" at bounding box center [33, 50] width 61 height 15
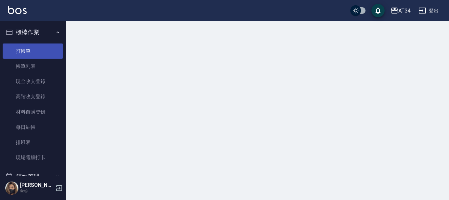
click at [39, 62] on link "帳單列表" at bounding box center [33, 66] width 61 height 15
click at [30, 62] on link "帳單列表" at bounding box center [33, 66] width 61 height 15
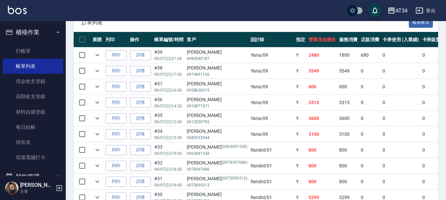
scroll to position [164, 0]
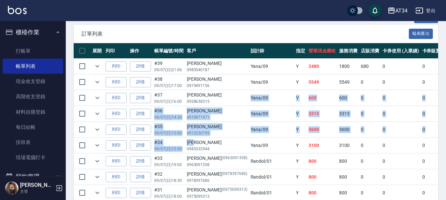
drag, startPoint x: 212, startPoint y: 108, endPoint x: 215, endPoint y: 139, distance: 31.0
click at [218, 138] on td "沈儷芝 0985332944" at bounding box center [217, 144] width 64 height 15
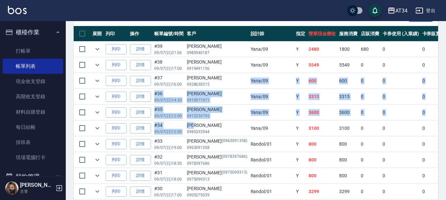
scroll to position [197, 0]
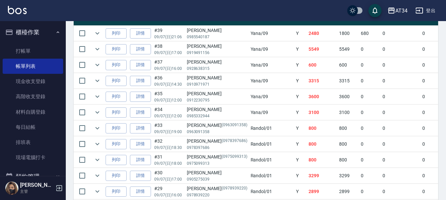
click at [222, 137] on p "(0978397686)" at bounding box center [235, 140] width 26 height 7
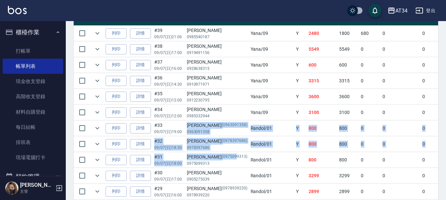
drag, startPoint x: 208, startPoint y: 130, endPoint x: 215, endPoint y: 154, distance: 24.8
click at [217, 150] on td "陳士豪 (0978397686) 0978397686" at bounding box center [217, 143] width 64 height 15
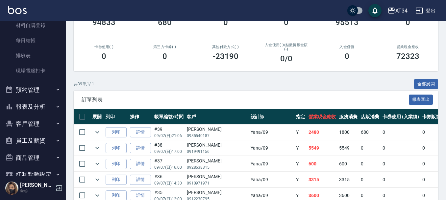
scroll to position [99, 0]
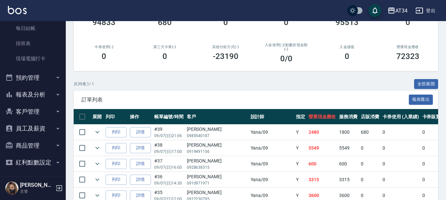
click at [35, 75] on button "預約管理" at bounding box center [33, 77] width 61 height 17
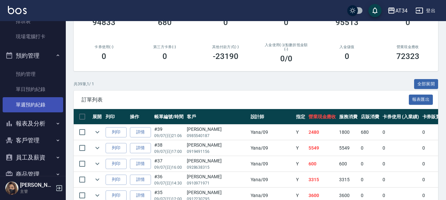
scroll to position [132, 0]
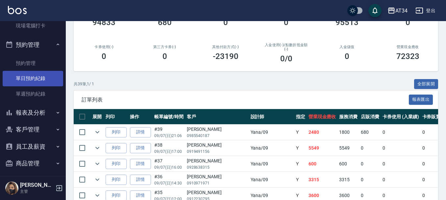
click at [35, 77] on link "單日預約紀錄" at bounding box center [33, 78] width 61 height 15
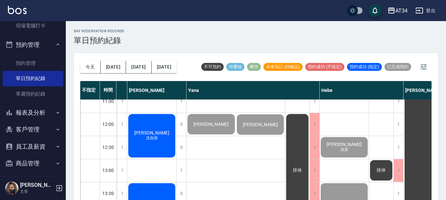
scroll to position [33, 566]
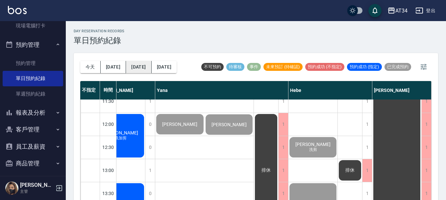
click at [128, 67] on button "後天" at bounding box center [138, 67] width 25 height 12
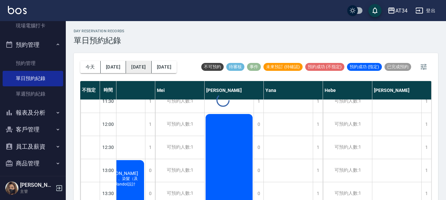
scroll to position [33, 300]
click at [168, 66] on button "2025/09/09" at bounding box center [164, 67] width 25 height 12
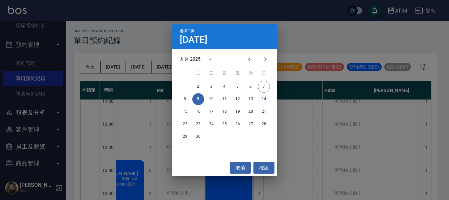
click at [264, 95] on button "14" at bounding box center [264, 99] width 12 height 12
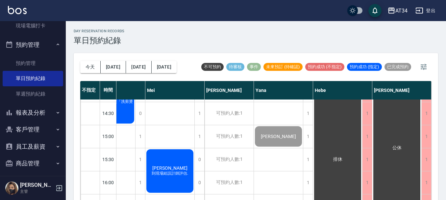
scroll to position [164, 275]
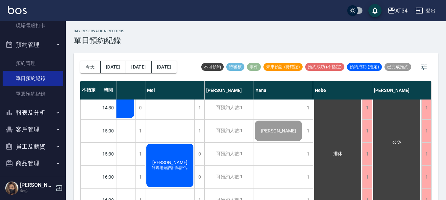
click at [275, 133] on span "[PERSON_NAME]" at bounding box center [278, 130] width 38 height 5
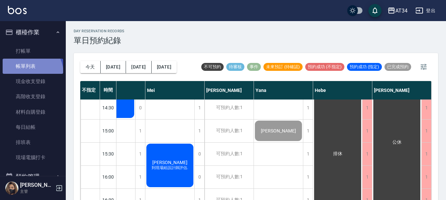
click at [29, 73] on link "帳單列表" at bounding box center [33, 66] width 61 height 15
click at [48, 68] on link "帳單列表" at bounding box center [33, 66] width 61 height 15
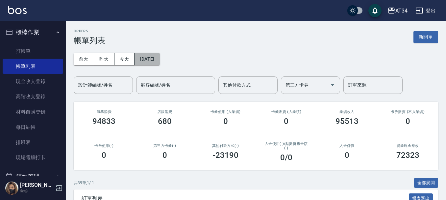
click at [159, 54] on button "[DATE]" at bounding box center [147, 59] width 25 height 12
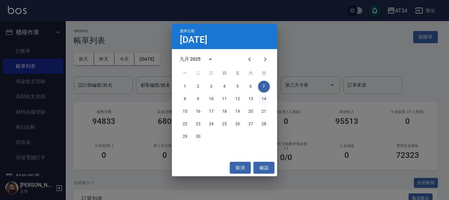
click at [265, 97] on button "14" at bounding box center [264, 99] width 12 height 12
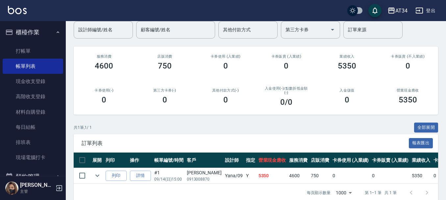
scroll to position [70, 0]
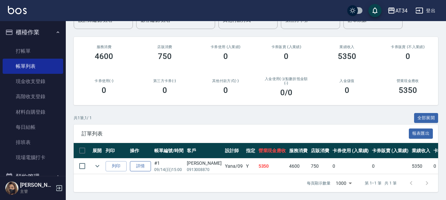
click at [136, 161] on link "詳情" at bounding box center [140, 166] width 21 height 10
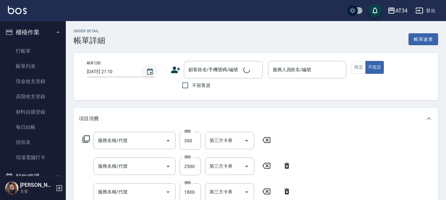
type input "2025/09/14 15:00"
type input "Yana-09"
type input "530"
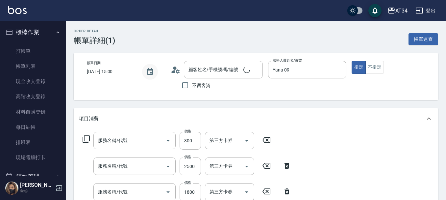
click at [146, 72] on icon "Choose date, selected date is 2025-09-14" at bounding box center [150, 72] width 8 height 8
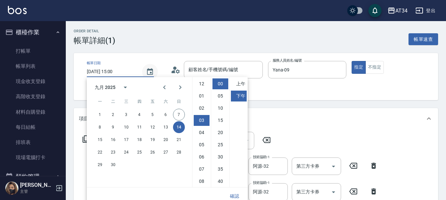
type input "剪髮(401)"
type input "京喚羽護髮中(630)"
type input "局部髮(503)"
type input "溫羚鳳/0913008870/null"
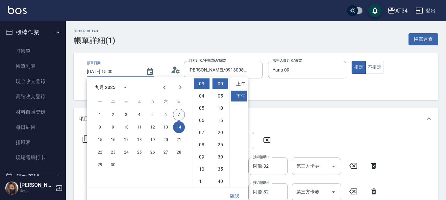
click at [178, 109] on button "7" at bounding box center [179, 115] width 12 height 12
type input "2025/09/07 15:00"
click at [236, 194] on button "確認" at bounding box center [234, 196] width 21 height 12
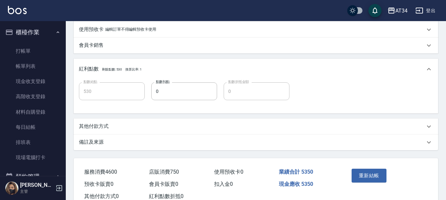
scroll to position [296, 0]
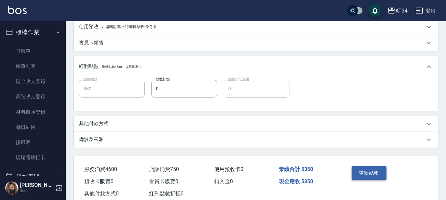
click at [363, 178] on button "重新結帳" at bounding box center [369, 173] width 35 height 14
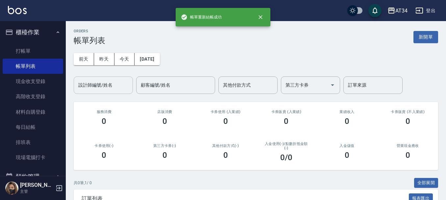
click at [101, 87] on input "設計師編號/姓名" at bounding box center [103, 85] width 53 height 12
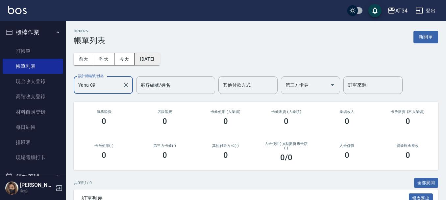
click at [159, 58] on button "2025/09/14" at bounding box center [147, 59] width 25 height 12
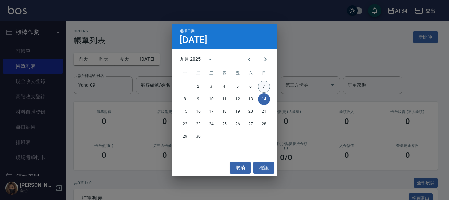
click at [264, 87] on button "7" at bounding box center [264, 87] width 12 height 12
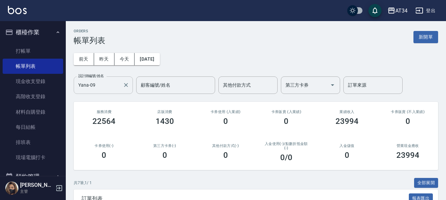
click at [106, 84] on input "Yana-09" at bounding box center [98, 85] width 43 height 12
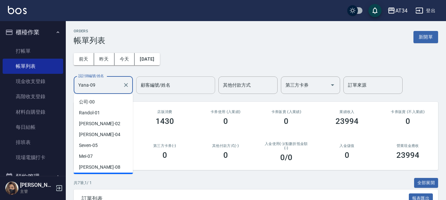
scroll to position [10, 0]
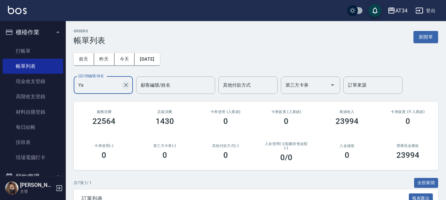
type input "Y"
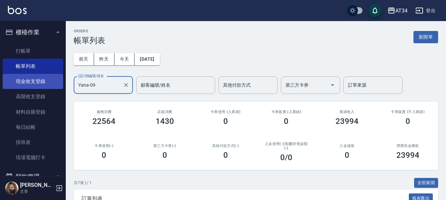
drag, startPoint x: 108, startPoint y: 85, endPoint x: 6, endPoint y: 85, distance: 101.6
click at [6, 85] on div "AT34 登出 櫃檯作業 打帳單 帳單列表 現金收支登錄 高階收支登錄 材料自購登錄 每日結帳 排班表 現場電腦打卡 預約管理 預約管理 單日預約紀錄 單週預…" at bounding box center [223, 179] width 446 height 359
type input "Wendy-02"
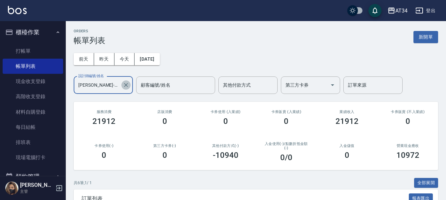
click at [124, 86] on icon "Clear" at bounding box center [126, 85] width 7 height 7
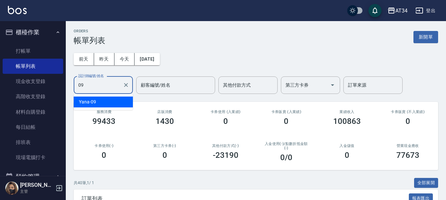
type input "Yana-09"
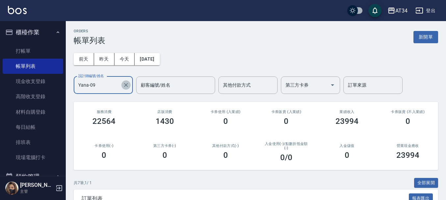
click at [127, 85] on icon "Clear" at bounding box center [126, 85] width 7 height 7
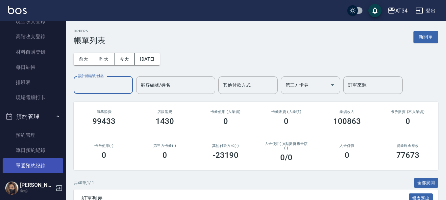
scroll to position [99, 0]
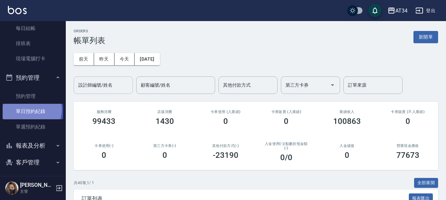
click at [28, 109] on link "單日預約紀錄" at bounding box center [33, 111] width 61 height 15
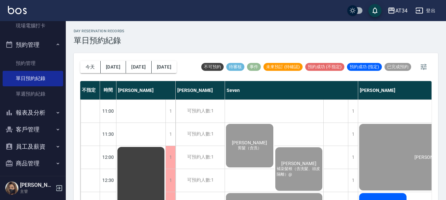
click at [31, 114] on button "報表及分析" at bounding box center [33, 112] width 61 height 17
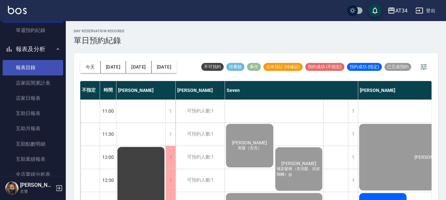
scroll to position [197, 0]
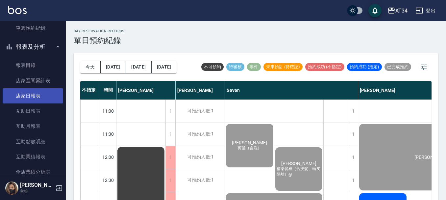
click at [34, 96] on link "店家日報表" at bounding box center [33, 95] width 61 height 15
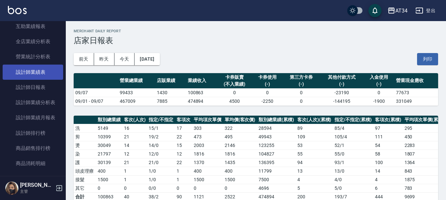
scroll to position [329, 0]
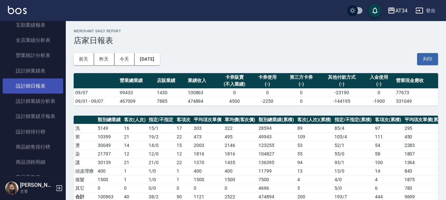
click at [33, 90] on link "設計師日報表" at bounding box center [33, 85] width 61 height 15
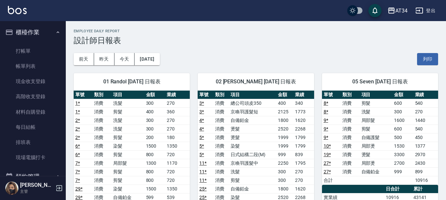
click at [31, 67] on link "帳單列表" at bounding box center [33, 66] width 61 height 15
click at [28, 62] on link "帳單列表" at bounding box center [33, 66] width 61 height 15
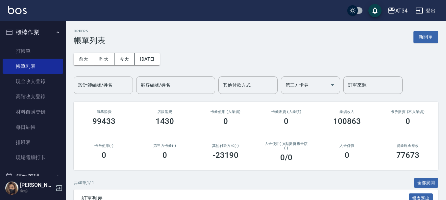
click at [85, 87] on input "設計師編號/姓名" at bounding box center [103, 85] width 53 height 12
click at [243, 91] on div "其他付款方式" at bounding box center [247, 84] width 59 height 17
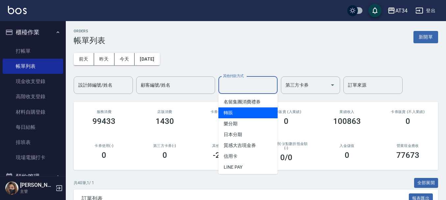
click at [234, 113] on span "轉賬" at bounding box center [247, 112] width 59 height 11
type input "轉賬"
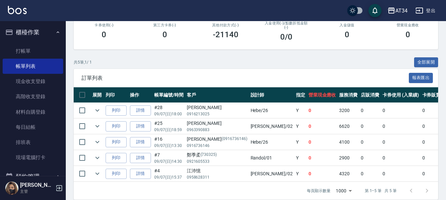
scroll to position [132, 0]
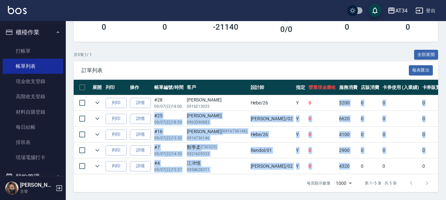
drag, startPoint x: 287, startPoint y: 99, endPoint x: 308, endPoint y: 163, distance: 67.9
click at [308, 163] on tbody "列印 詳情 #28 09/07 (日) 18:00 Mina 0916213025 Hebe /26 Y 0 3200 0 0 0 3200 0 0 0 -3…" at bounding box center [396, 134] width 644 height 79
click at [307, 143] on td "0" at bounding box center [322, 149] width 31 height 15
drag, startPoint x: 296, startPoint y: 97, endPoint x: 317, endPoint y: 159, distance: 65.4
click at [317, 159] on tbody "列印 詳情 #28 09/07 (日) 18:00 Mina 0916213025 Hebe /26 Y 0 3200 0 0 0 3200 0 0 0 -3…" at bounding box center [396, 134] width 644 height 79
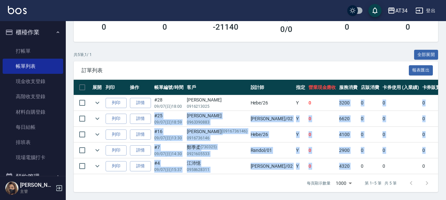
click at [359, 159] on td "0" at bounding box center [370, 165] width 22 height 15
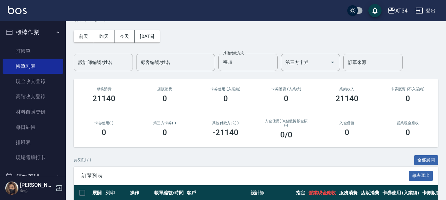
scroll to position [0, 0]
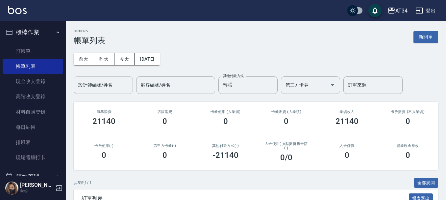
click at [97, 89] on input "設計師編號/姓名" at bounding box center [103, 85] width 53 height 12
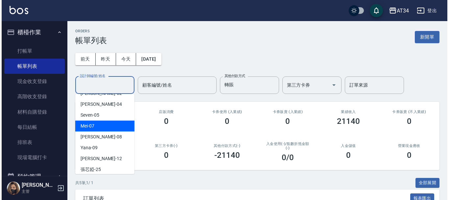
scroll to position [66, 0]
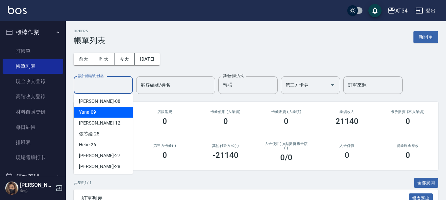
click at [90, 111] on span "Yana -09" at bounding box center [87, 112] width 17 height 7
type input "Yana-09"
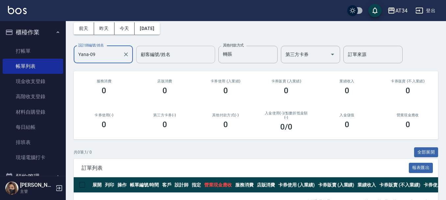
scroll to position [0, 0]
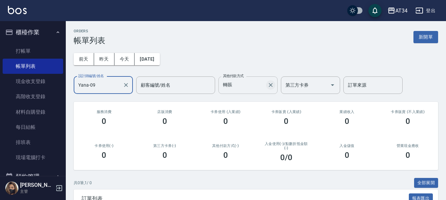
click at [271, 85] on icon "Clear" at bounding box center [271, 85] width 4 height 4
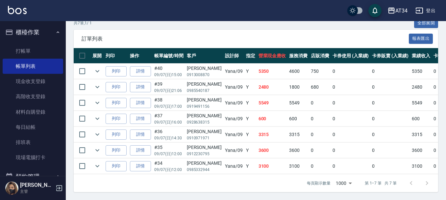
scroll to position [164, 0]
click at [144, 146] on link "詳情" at bounding box center [140, 150] width 21 height 10
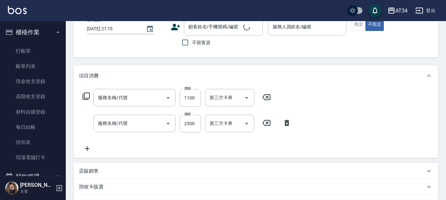
type input "2025/09/07 12:00"
type input "Yana-09"
type input "360"
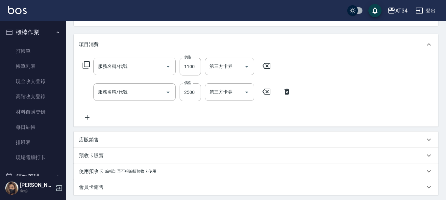
type input "日式結構三段L(627)"
type input "燙髮(301)"
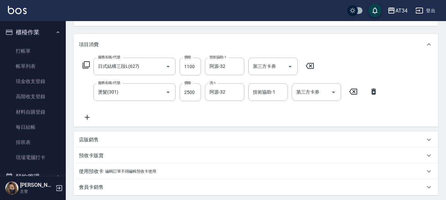
type input "邱雅紋/0912230795/null"
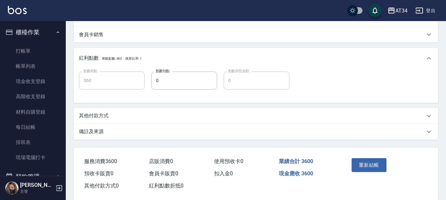
scroll to position [237, 0]
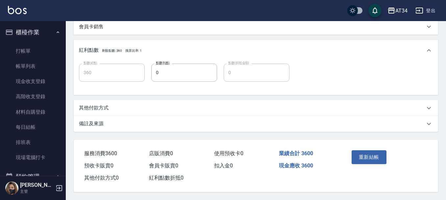
click at [137, 104] on div "其他付款方式" at bounding box center [252, 107] width 346 height 7
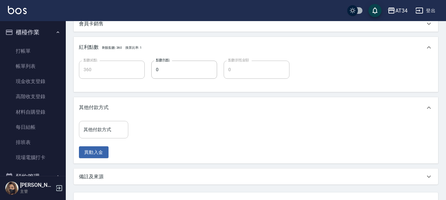
click at [115, 132] on input "其他付款方式" at bounding box center [103, 130] width 43 height 12
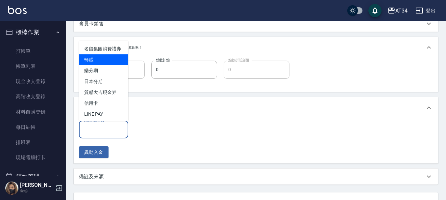
click at [90, 65] on span "轉賬" at bounding box center [103, 59] width 49 height 11
type input "轉賬"
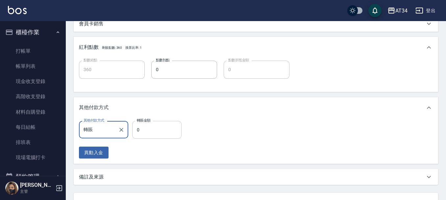
click at [152, 124] on input "0" at bounding box center [156, 130] width 49 height 18
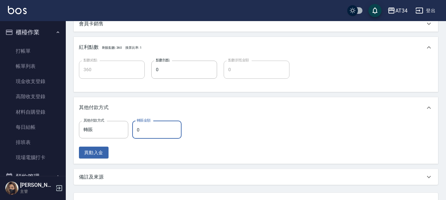
type input "350"
type input "360"
type input "320"
type input "3600"
type input "0"
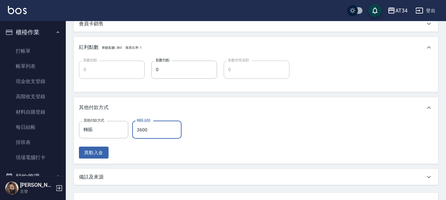
scroll to position [293, 0]
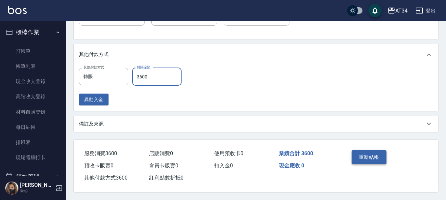
type input "3600"
click at [370, 156] on button "重新結帳" at bounding box center [369, 157] width 35 height 14
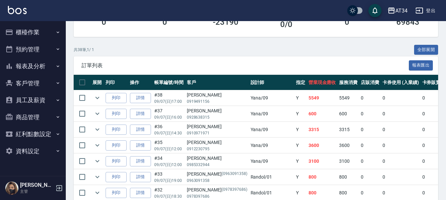
click at [101, 63] on span "訂單列表" at bounding box center [245, 65] width 327 height 7
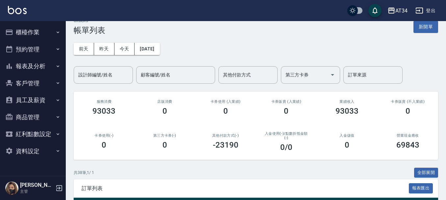
scroll to position [1, 0]
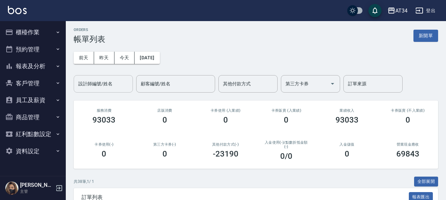
click at [108, 79] on input "設計師編號/姓名" at bounding box center [103, 84] width 53 height 12
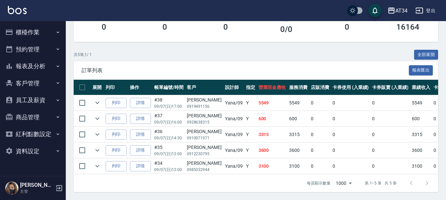
scroll to position [133, 0]
type input "Yana-09"
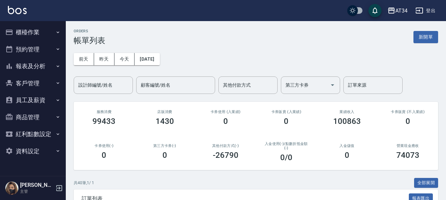
scroll to position [33, 0]
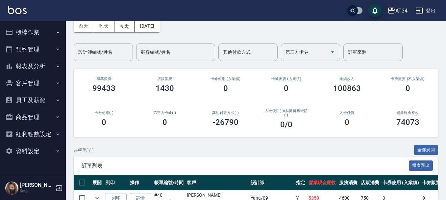
click at [32, 66] on button "報表及分析" at bounding box center [33, 66] width 61 height 17
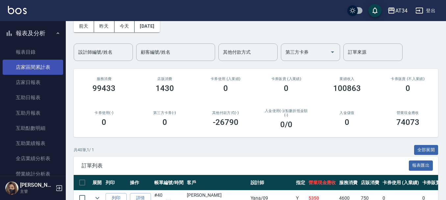
scroll to position [0, 0]
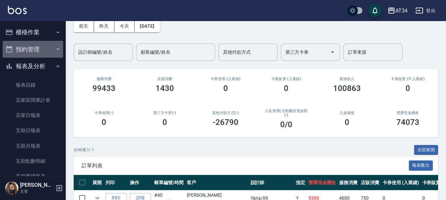
click at [34, 51] on button "預約管理" at bounding box center [33, 49] width 61 height 17
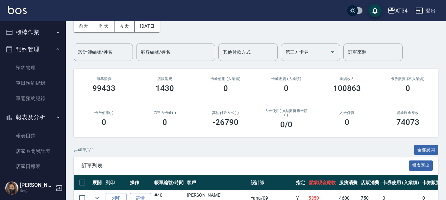
click at [36, 35] on button "櫃檯作業" at bounding box center [33, 32] width 61 height 17
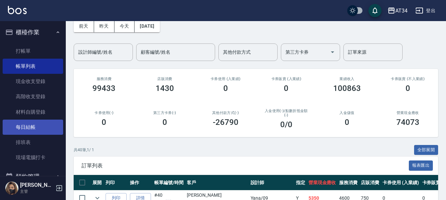
click at [32, 124] on link "每日結帳" at bounding box center [33, 126] width 61 height 15
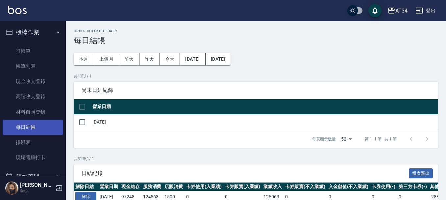
scroll to position [33, 0]
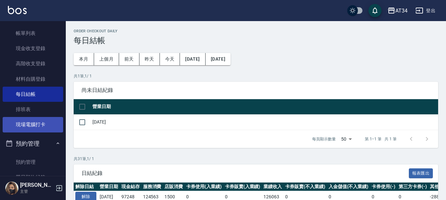
click at [37, 127] on link "現場電腦打卡" at bounding box center [33, 124] width 61 height 15
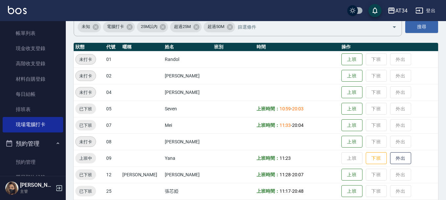
scroll to position [66, 0]
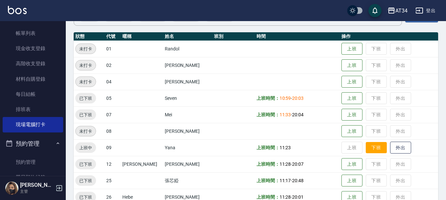
click at [368, 147] on button "下班" at bounding box center [376, 148] width 21 height 12
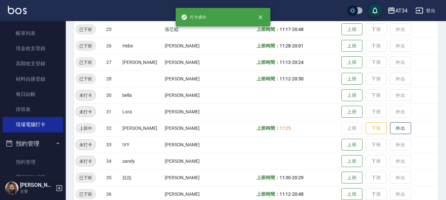
scroll to position [227, 0]
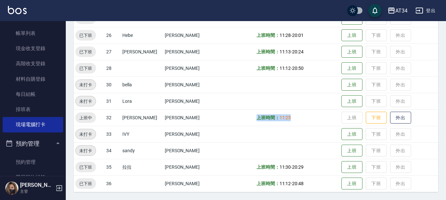
drag, startPoint x: 221, startPoint y: 120, endPoint x: 321, endPoint y: 121, distance: 99.3
click at [321, 121] on tr "上班中 32 阿源 [PERSON_NAME] 上班時間： 11:25 上班 下班 外出" at bounding box center [256, 117] width 364 height 16
click at [171, 159] on td "[PERSON_NAME]" at bounding box center [187, 167] width 49 height 16
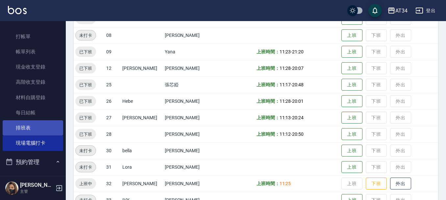
scroll to position [0, 0]
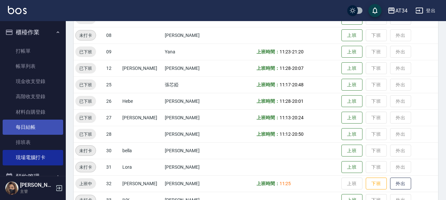
click at [26, 121] on link "每日結帳" at bounding box center [33, 126] width 61 height 15
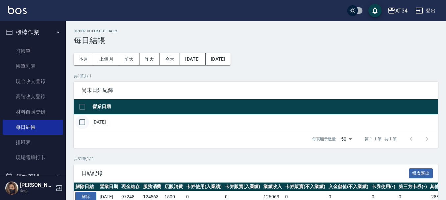
click at [84, 121] on input "checkbox" at bounding box center [82, 122] width 14 height 14
checkbox input "true"
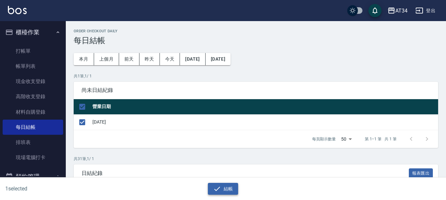
click at [224, 190] on button "結帳" at bounding box center [223, 189] width 31 height 12
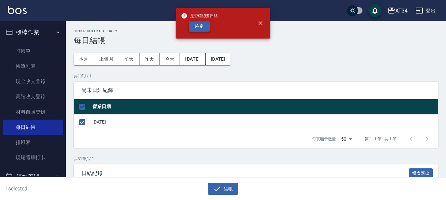
click at [197, 23] on button "確定" at bounding box center [199, 26] width 21 height 10
checkbox input "false"
